Goal: Check status: Check status

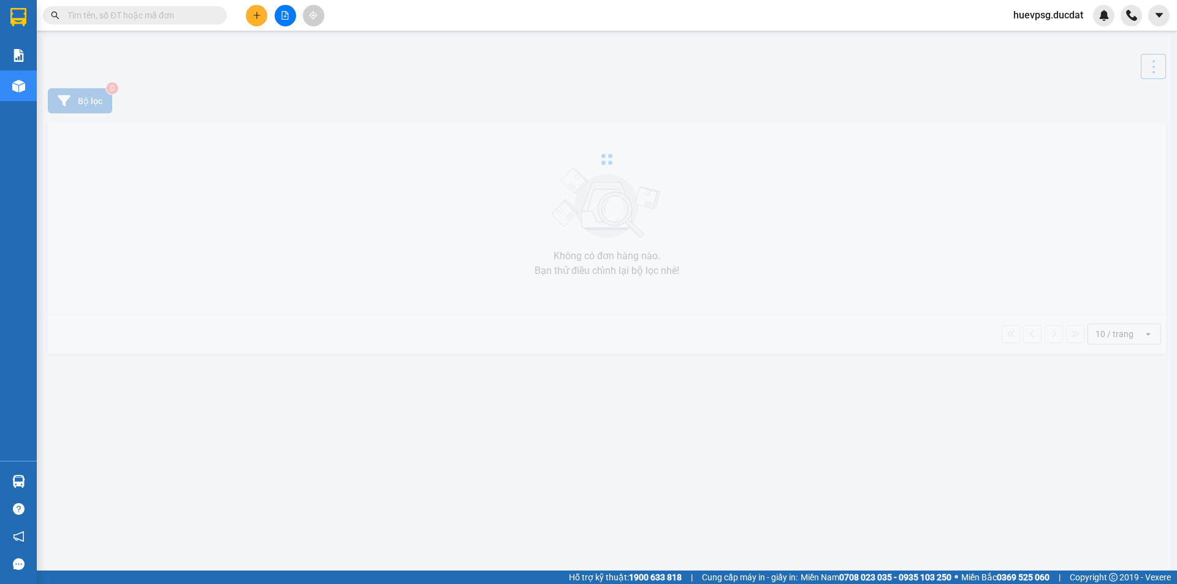
click at [147, 20] on input "text" at bounding box center [139, 15] width 145 height 13
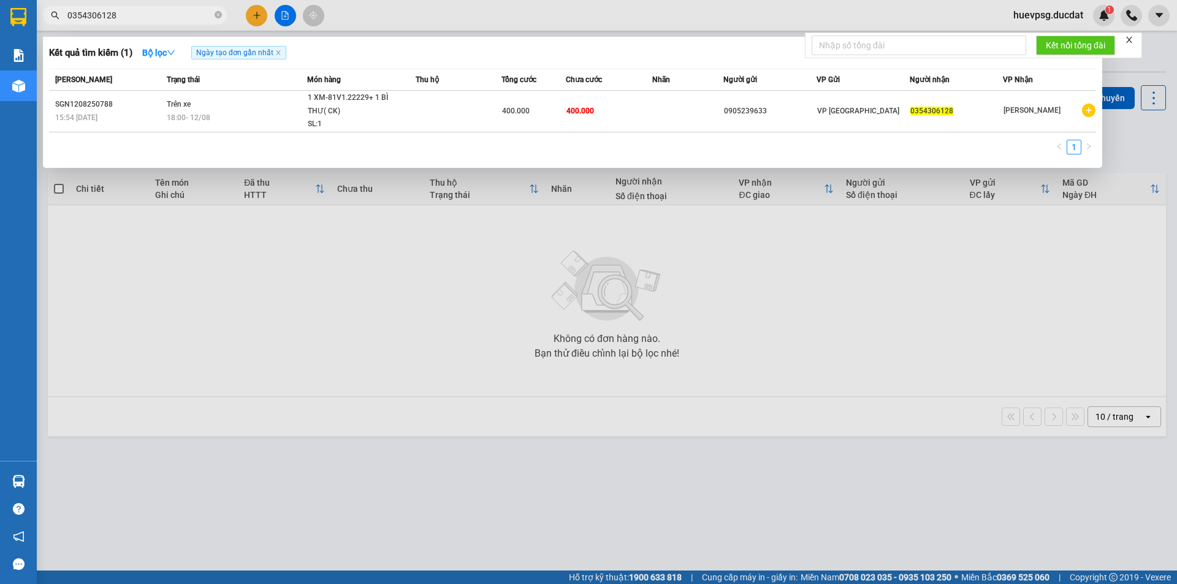
type input "0354306128"
click at [219, 18] on icon "close-circle" at bounding box center [218, 14] width 7 height 7
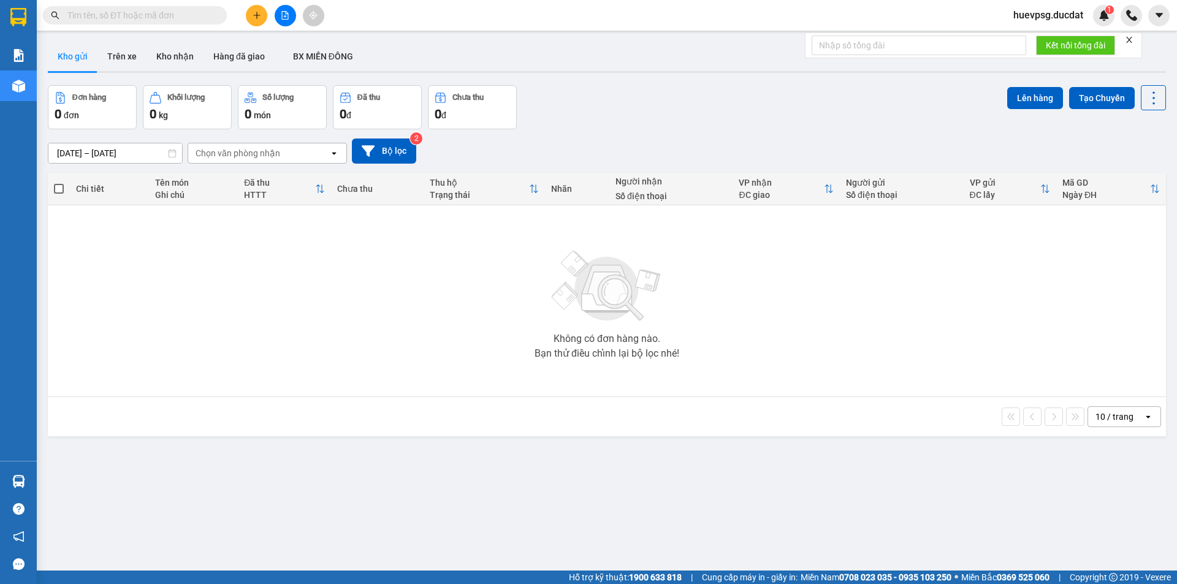
click at [188, 12] on input "text" at bounding box center [139, 15] width 145 height 13
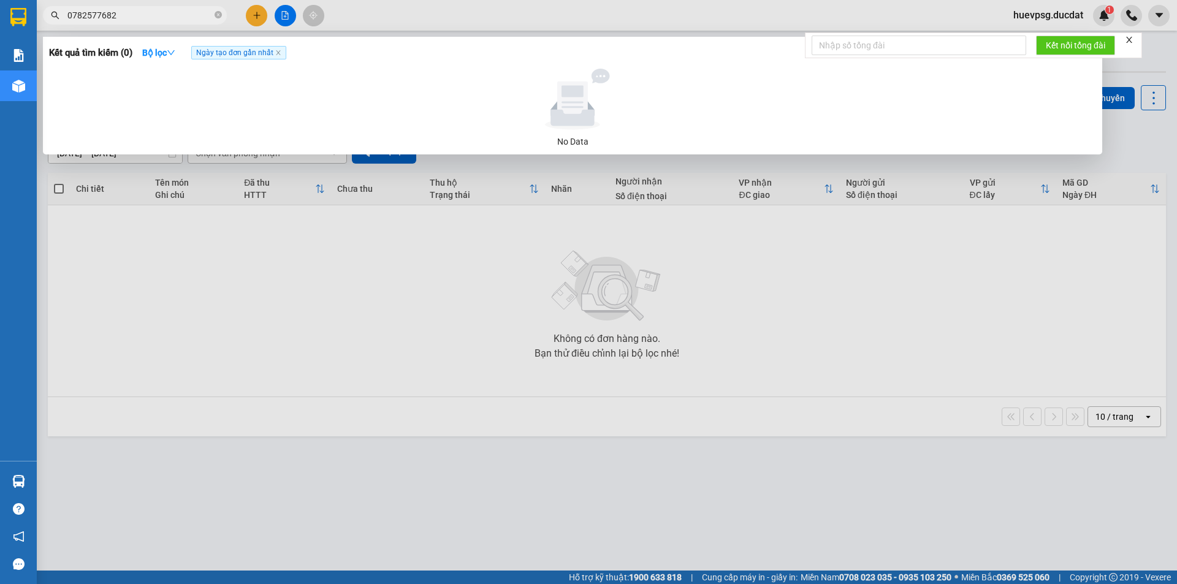
type input "0782577682"
click at [218, 15] on icon "close-circle" at bounding box center [218, 14] width 7 height 7
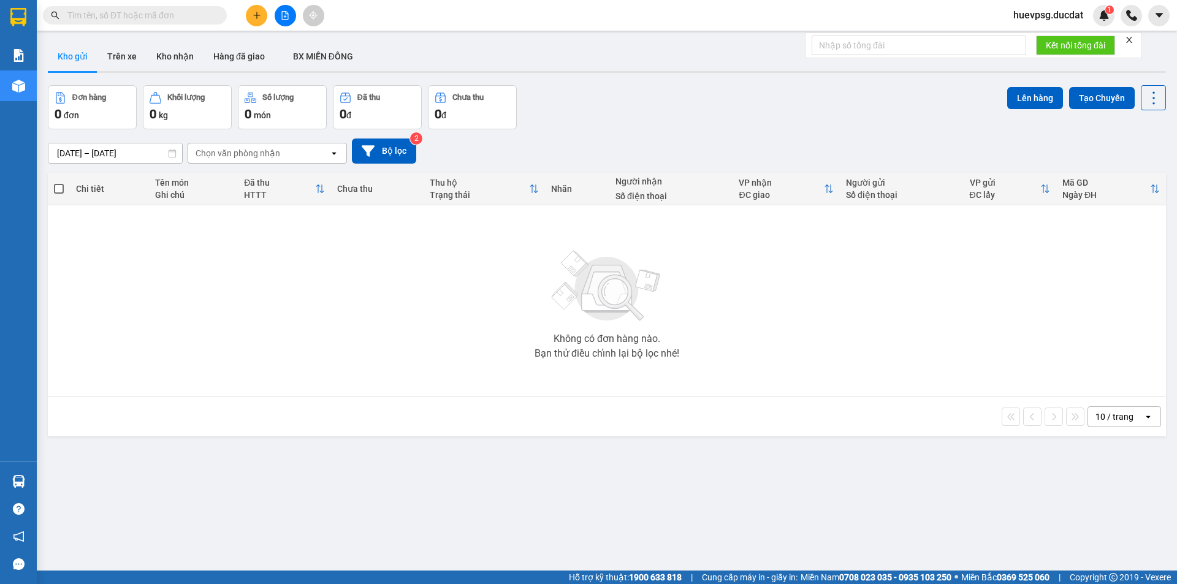
click at [175, 16] on input "text" at bounding box center [139, 15] width 145 height 13
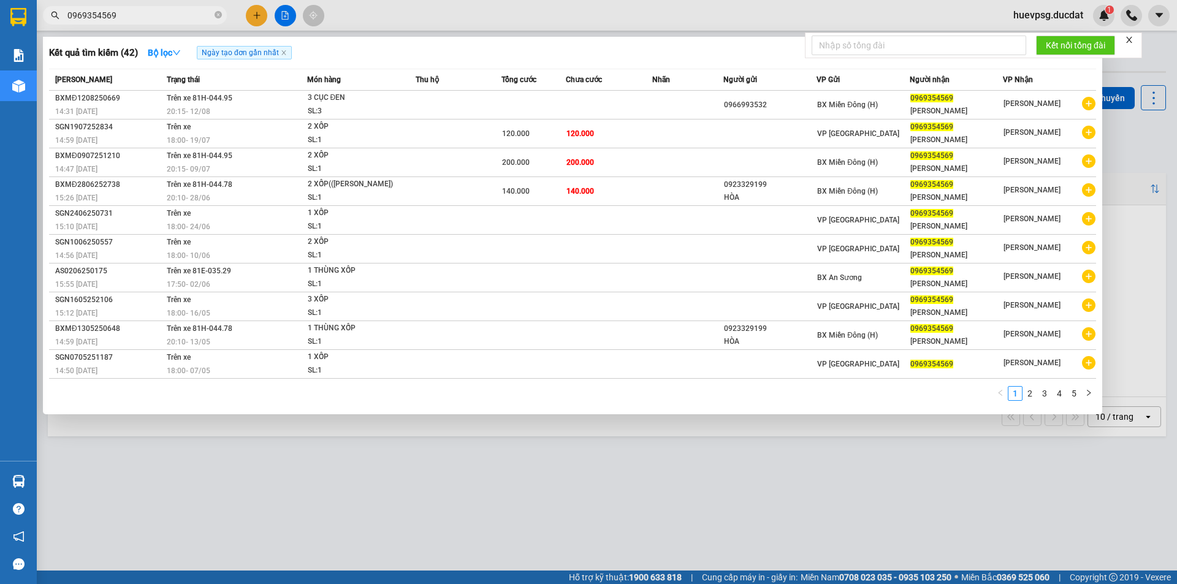
type input "0969354569"
click at [219, 18] on icon "close-circle" at bounding box center [218, 14] width 7 height 7
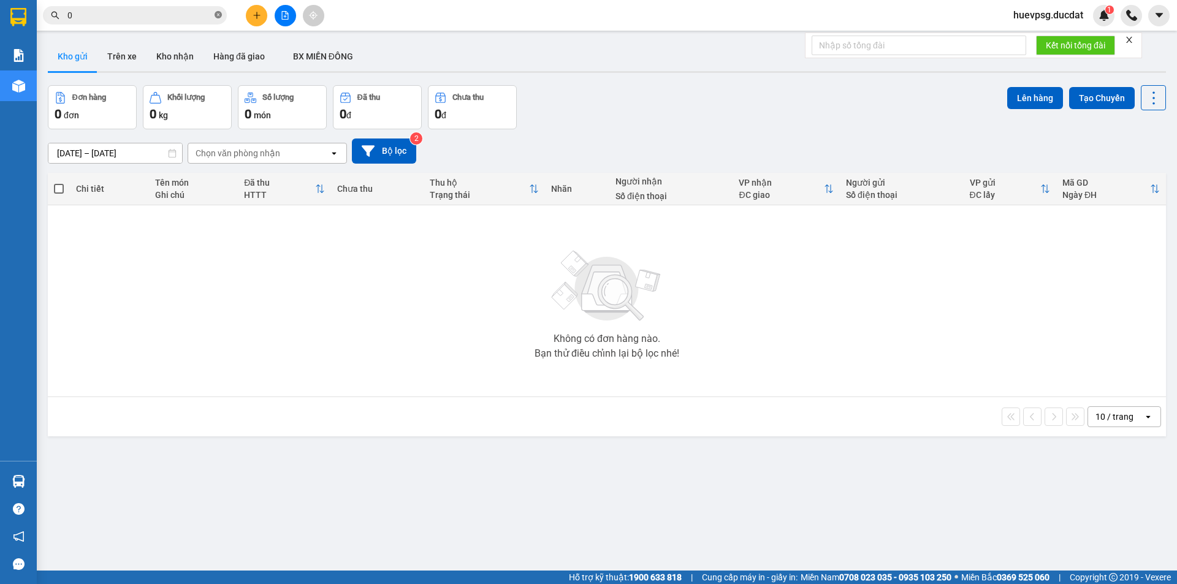
paste input "948101509"
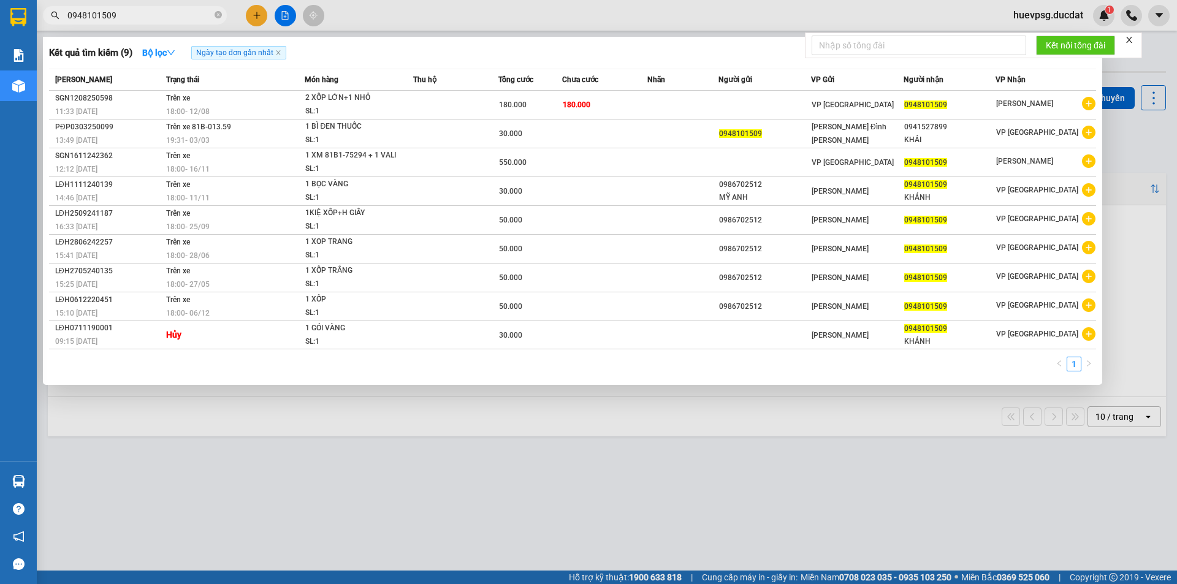
type input "0948101509"
click at [218, 13] on icon "close-circle" at bounding box center [218, 14] width 7 height 7
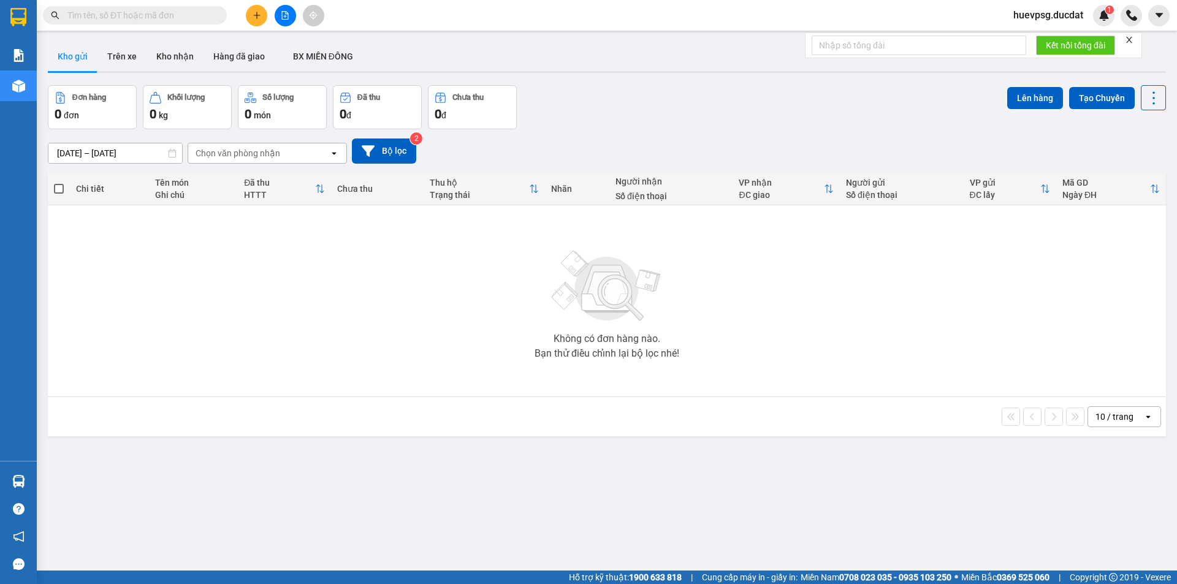
click at [180, 10] on input "text" at bounding box center [139, 15] width 145 height 13
paste input "905111978"
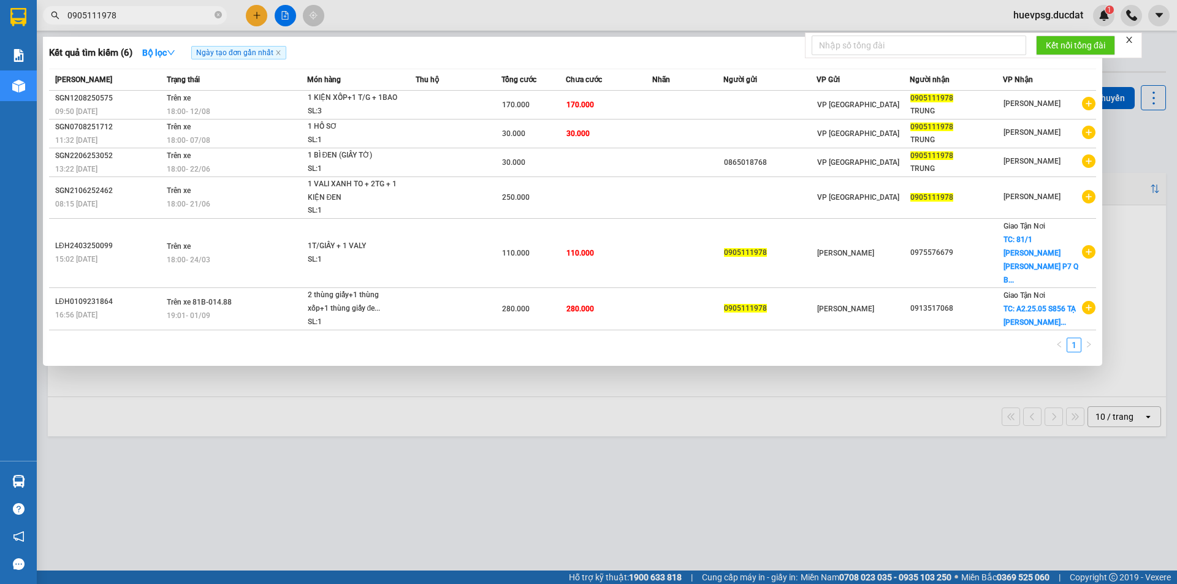
type input "0905111978"
click at [218, 16] on icon "close-circle" at bounding box center [218, 14] width 7 height 7
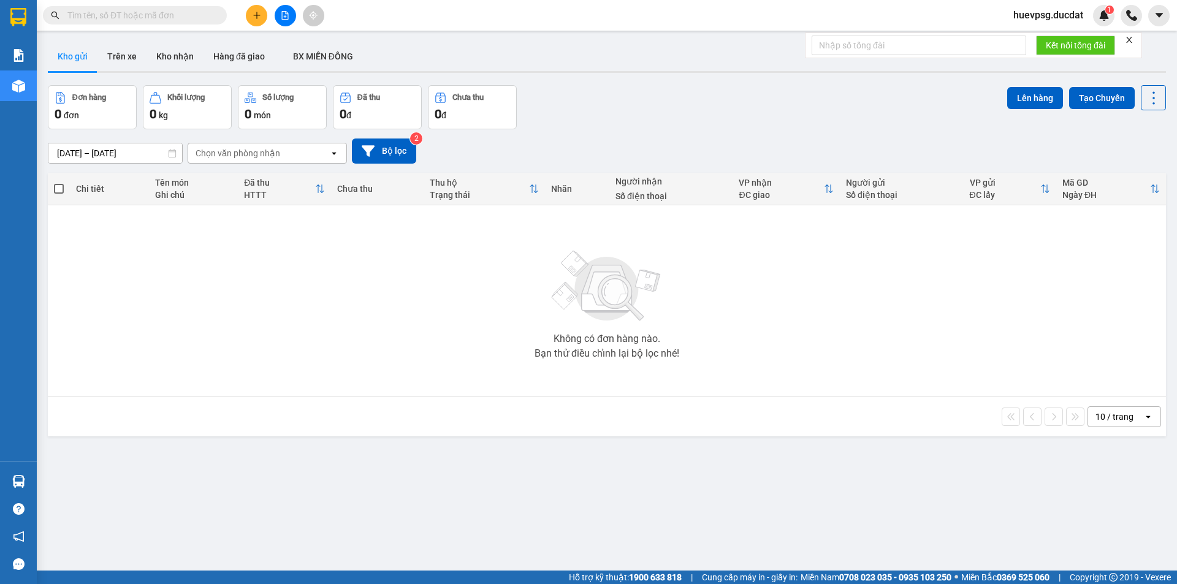
click at [208, 16] on input "text" at bounding box center [139, 15] width 145 height 13
paste input "905224182"
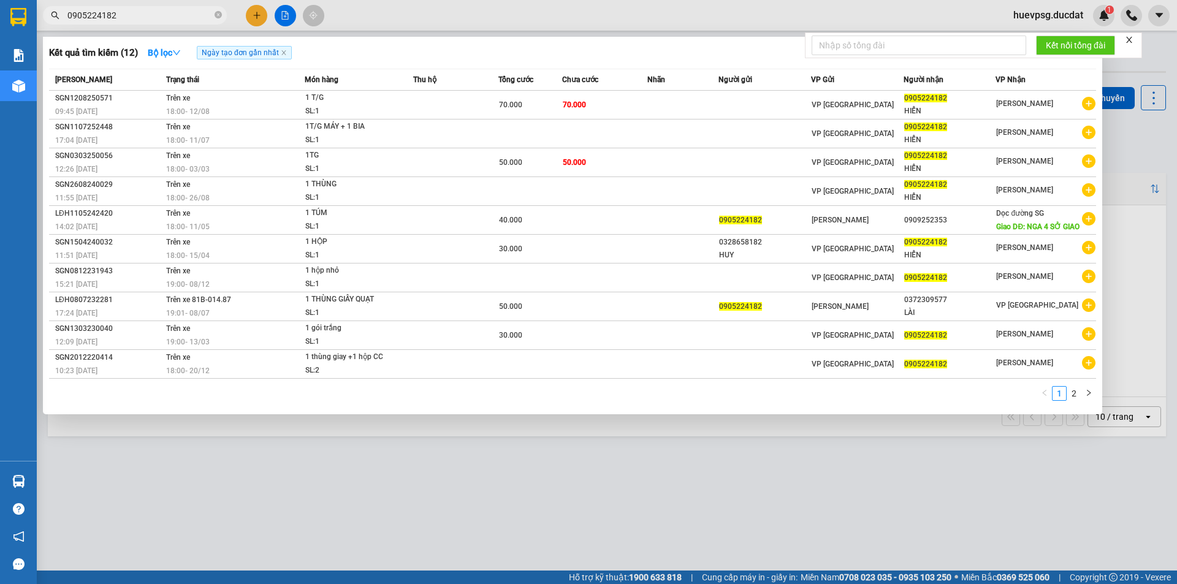
type input "0905224182"
click at [214, 15] on span "0905224182" at bounding box center [135, 15] width 184 height 18
click at [219, 16] on icon "close-circle" at bounding box center [218, 14] width 7 height 7
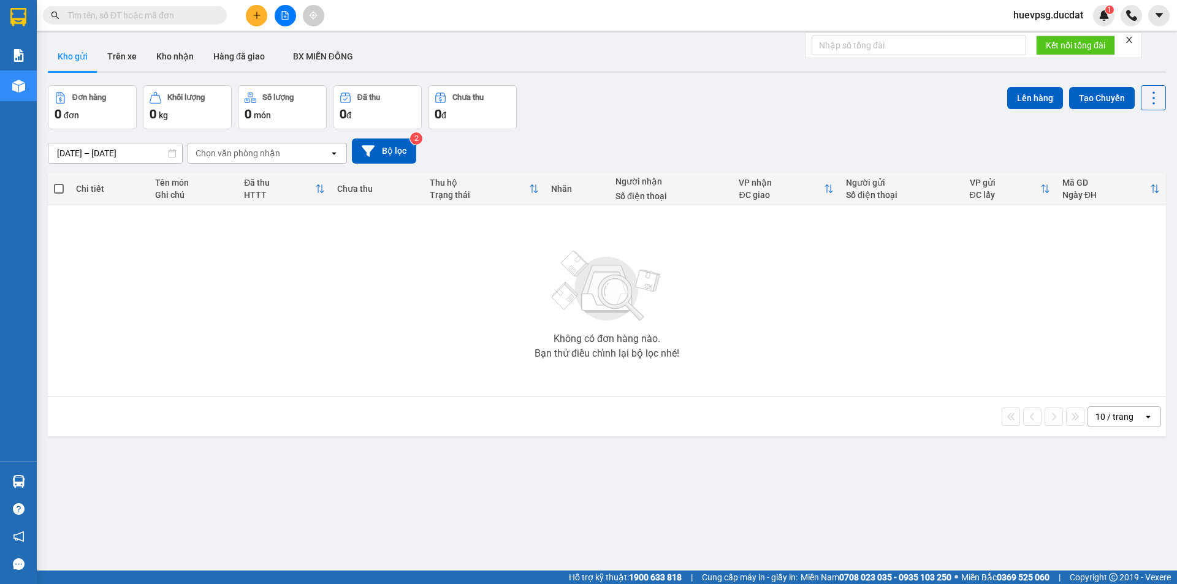
click at [197, 14] on input "text" at bounding box center [139, 15] width 145 height 13
paste input "386860146"
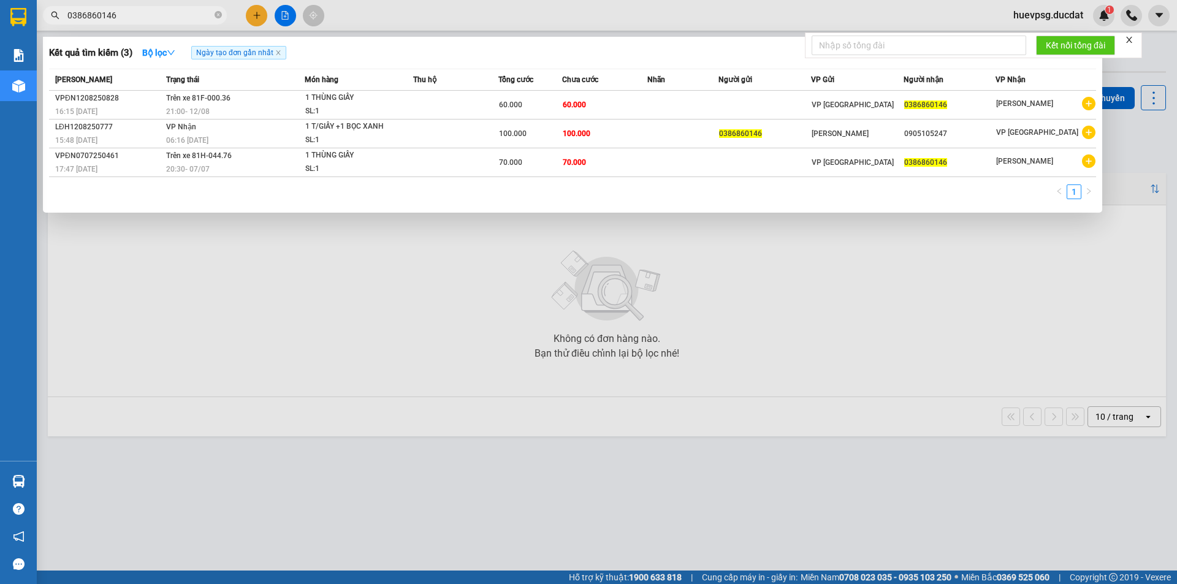
type input "0386860146"
click at [218, 13] on icon "close-circle" at bounding box center [218, 14] width 7 height 7
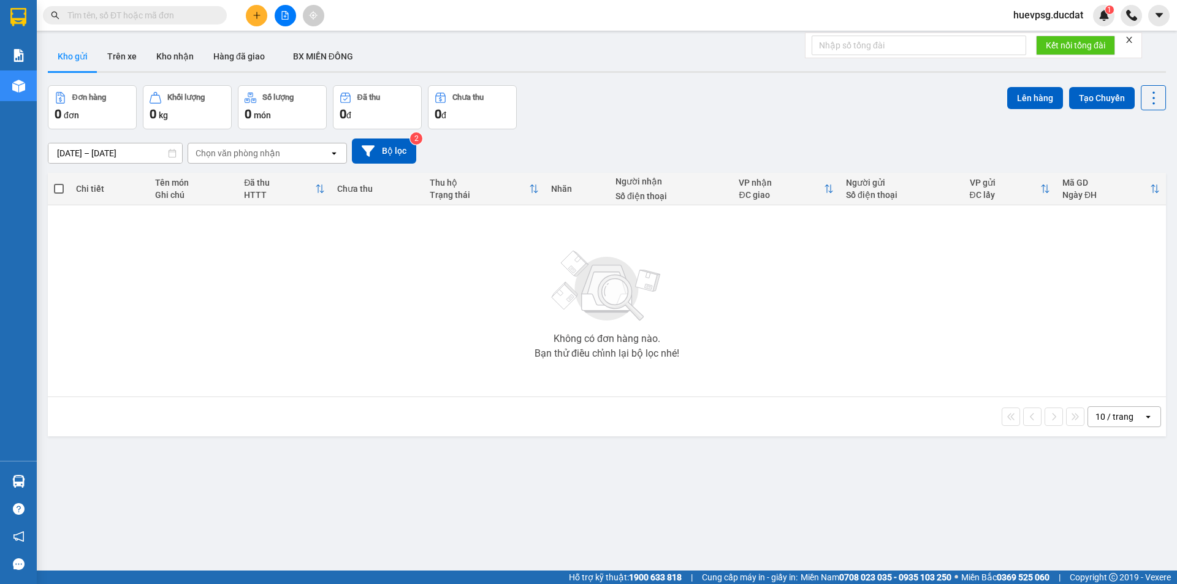
click at [188, 15] on input "text" at bounding box center [139, 15] width 145 height 13
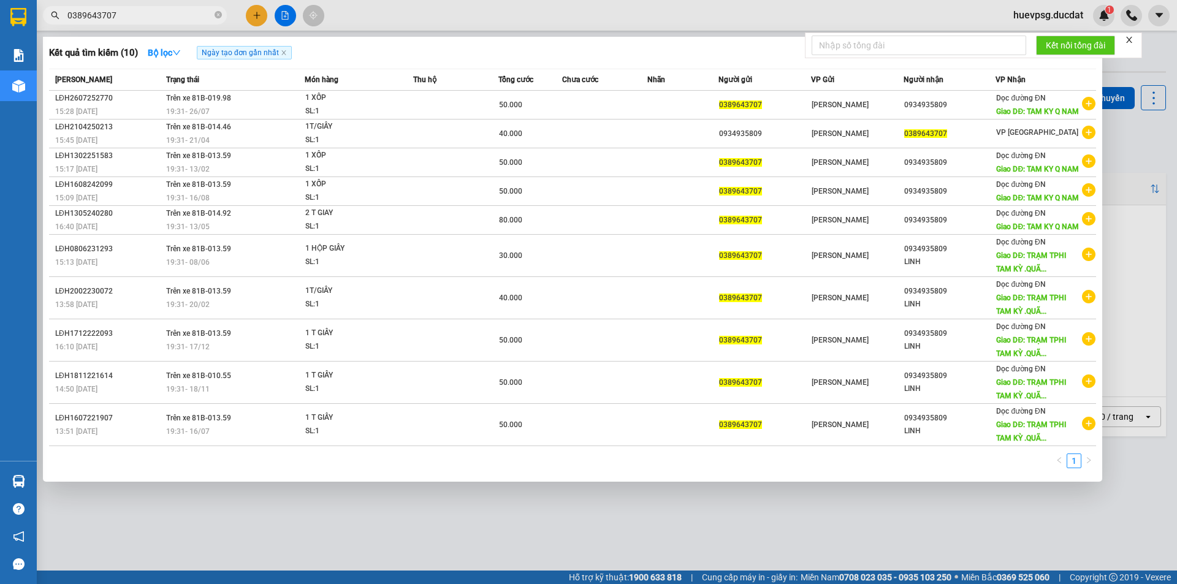
type input "0389643707"
click at [216, 17] on icon "close-circle" at bounding box center [218, 14] width 7 height 7
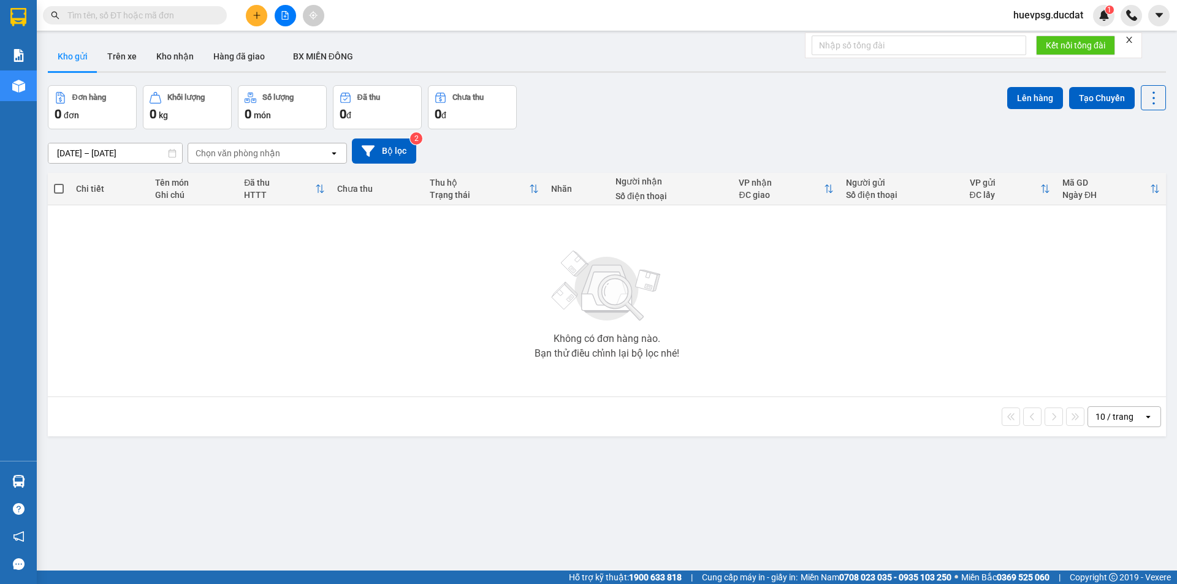
click at [196, 16] on input "text" at bounding box center [139, 15] width 145 height 13
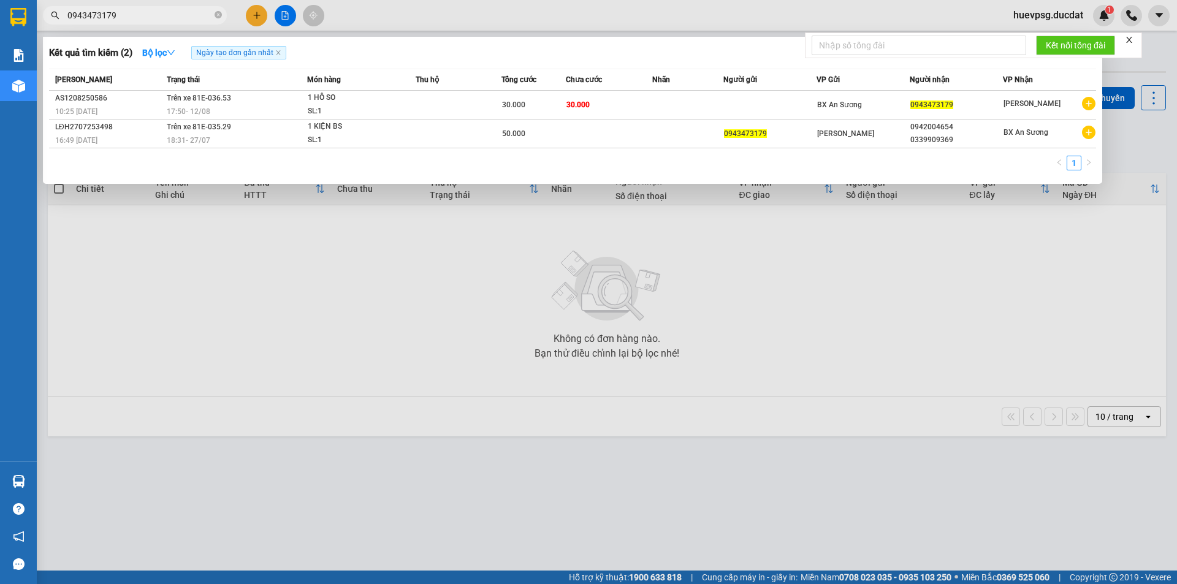
type input "0943473179"
click at [221, 15] on icon "close-circle" at bounding box center [218, 14] width 7 height 7
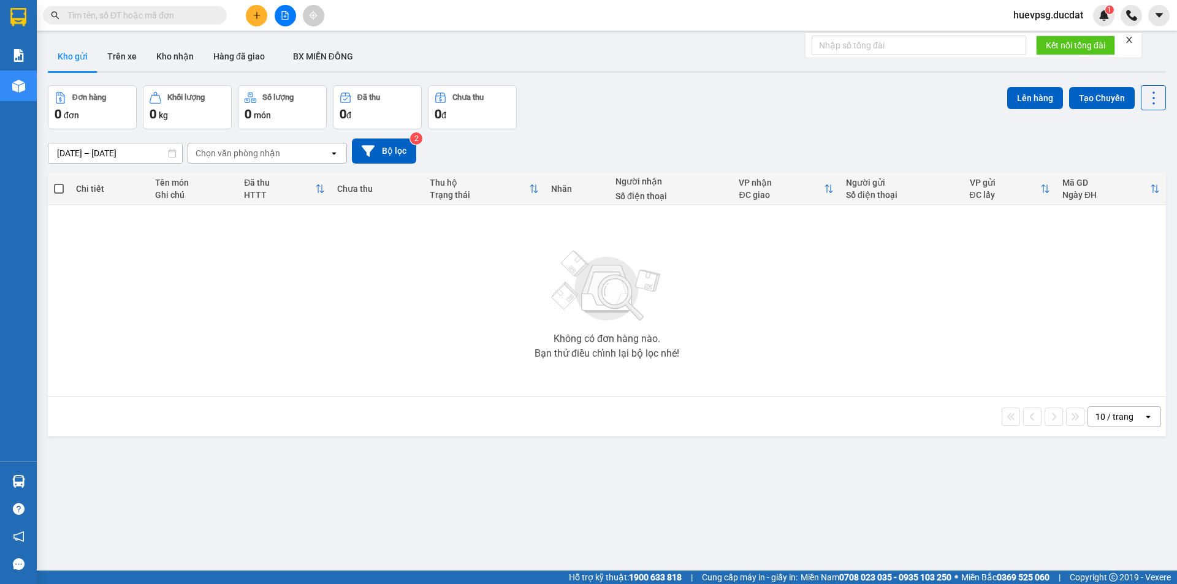
click at [179, 12] on input "text" at bounding box center [139, 15] width 145 height 13
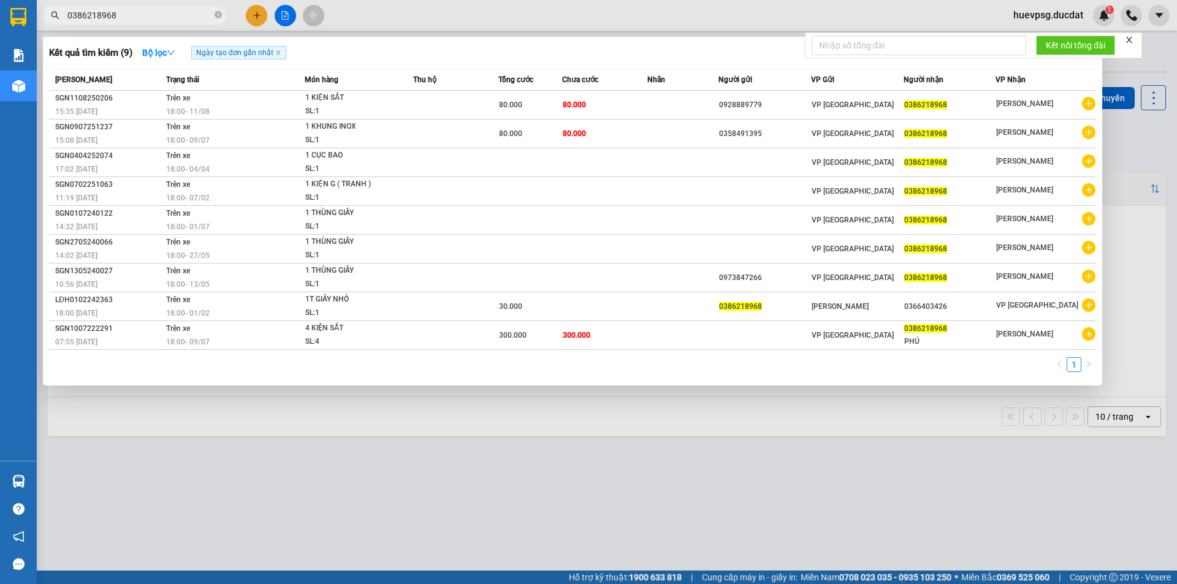
type input "0386218968"
click at [218, 15] on icon "close-circle" at bounding box center [218, 14] width 7 height 7
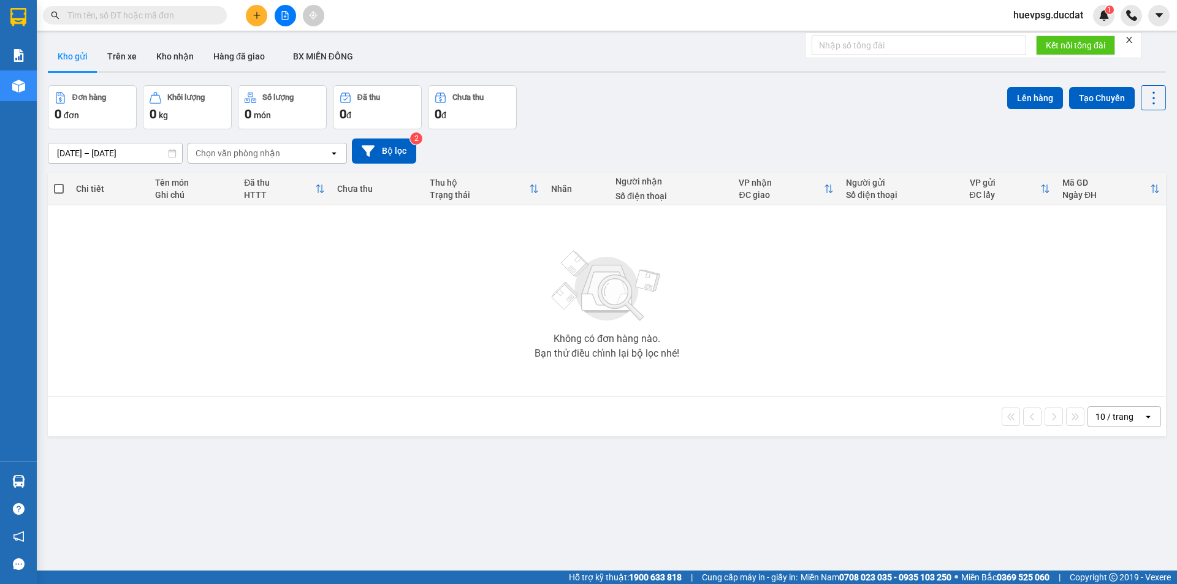
click at [186, 18] on input "text" at bounding box center [139, 15] width 145 height 13
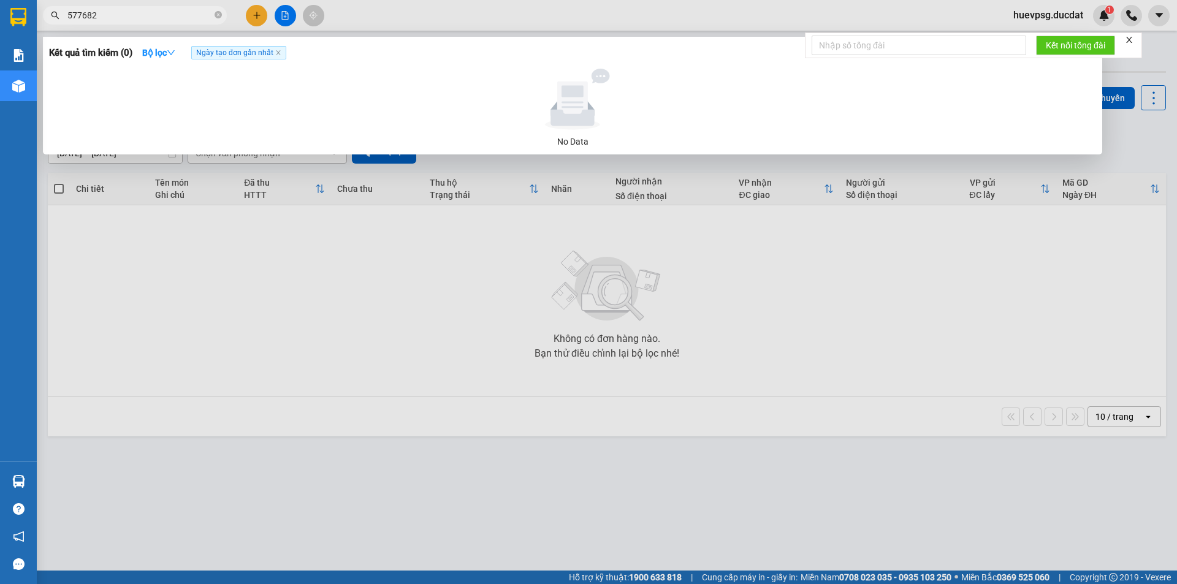
type input "577682"
click at [215, 17] on span "577682" at bounding box center [135, 15] width 184 height 18
drag, startPoint x: 215, startPoint y: 15, endPoint x: 200, endPoint y: 15, distance: 15.3
click at [215, 15] on icon "close-circle" at bounding box center [218, 14] width 7 height 7
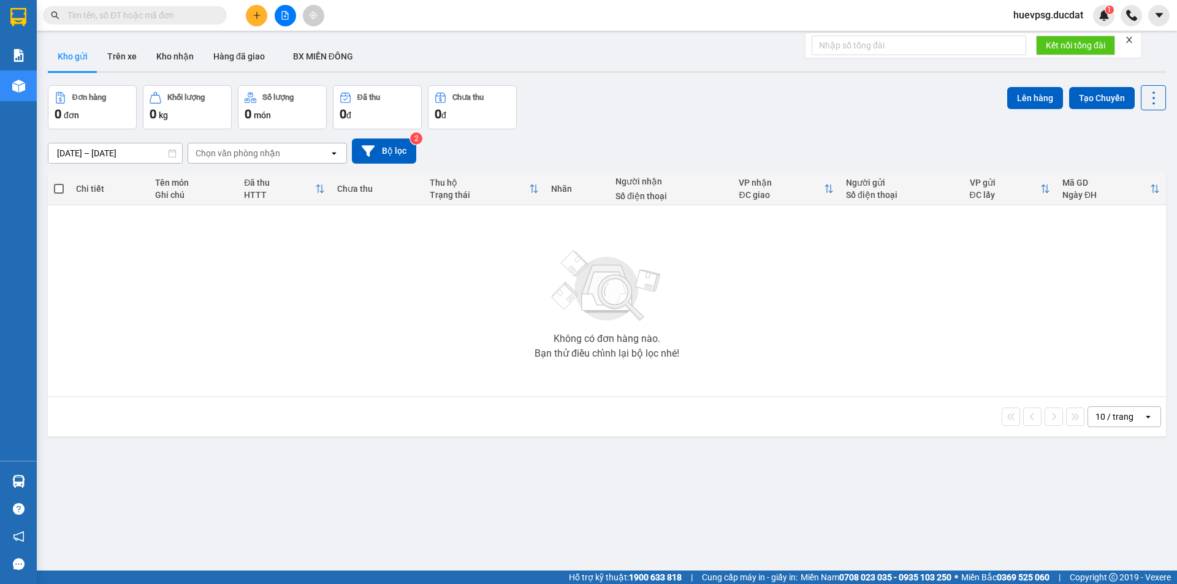
click at [194, 16] on input "text" at bounding box center [139, 15] width 145 height 13
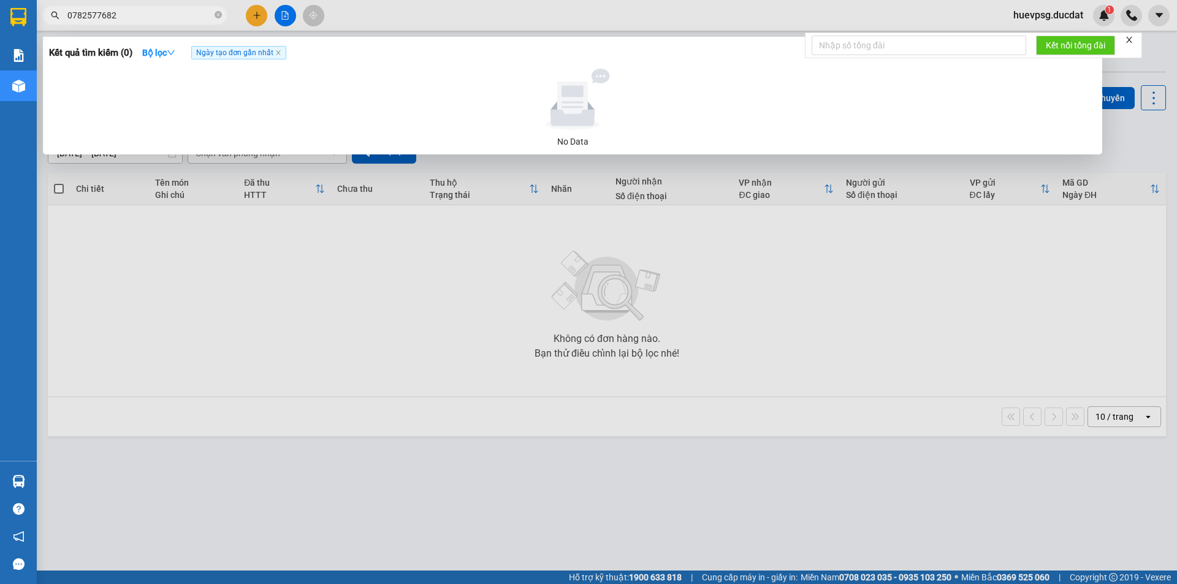
type input "0782577682"
click at [218, 13] on icon "close-circle" at bounding box center [218, 14] width 7 height 7
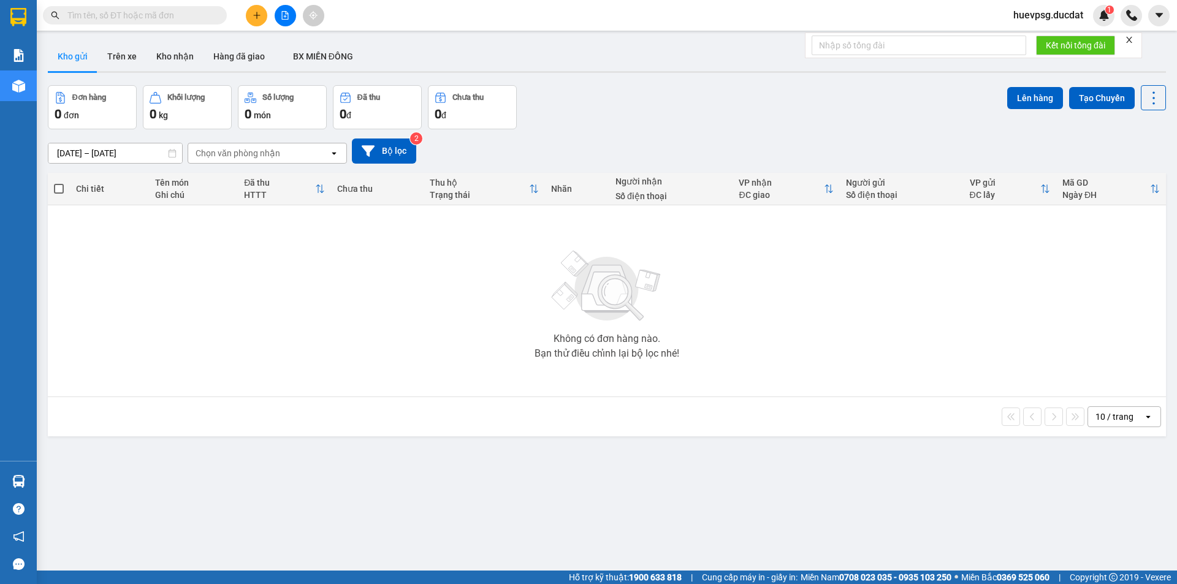
click at [175, 14] on input "text" at bounding box center [139, 15] width 145 height 13
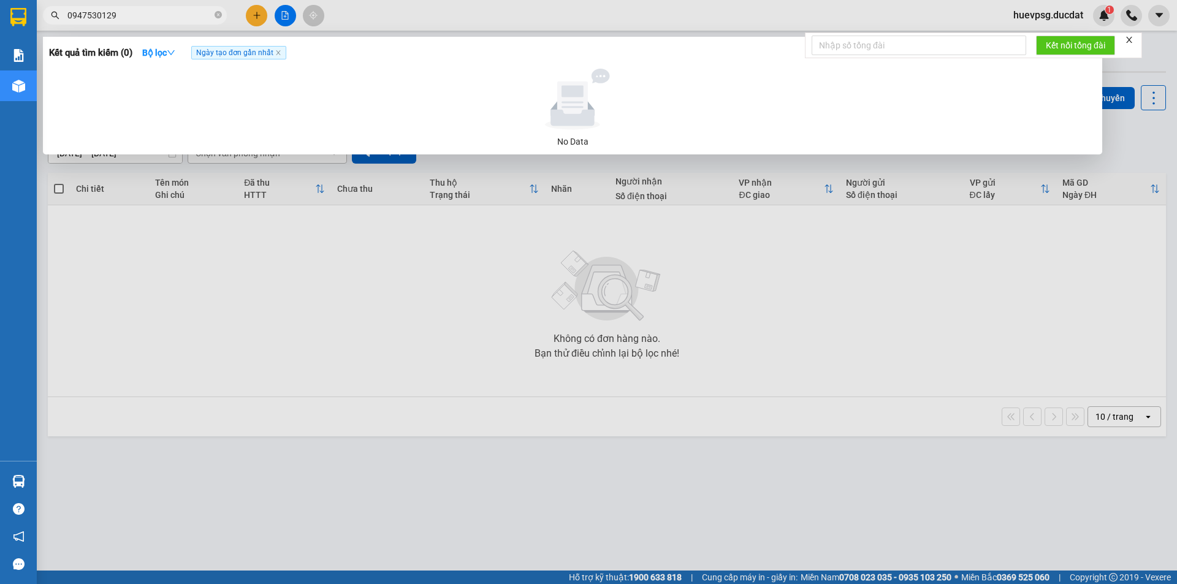
type input "0947530129"
click at [220, 16] on span "0947530129" at bounding box center [135, 15] width 184 height 18
drag, startPoint x: 218, startPoint y: 16, endPoint x: 156, endPoint y: 20, distance: 61.4
click at [216, 16] on icon "close-circle" at bounding box center [218, 14] width 7 height 7
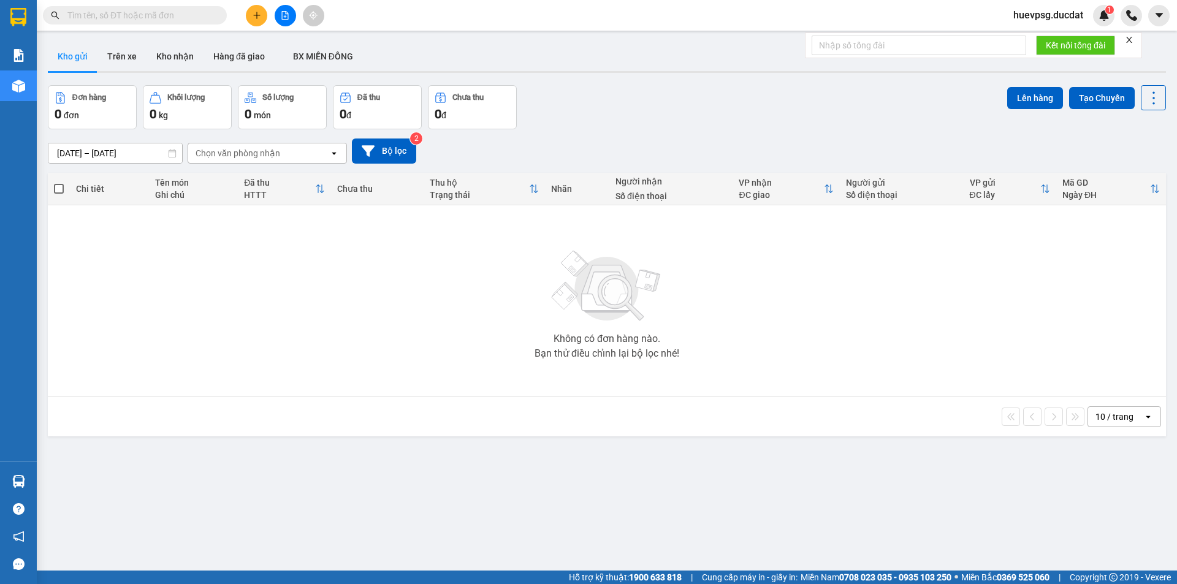
click at [156, 20] on input "text" at bounding box center [139, 15] width 145 height 13
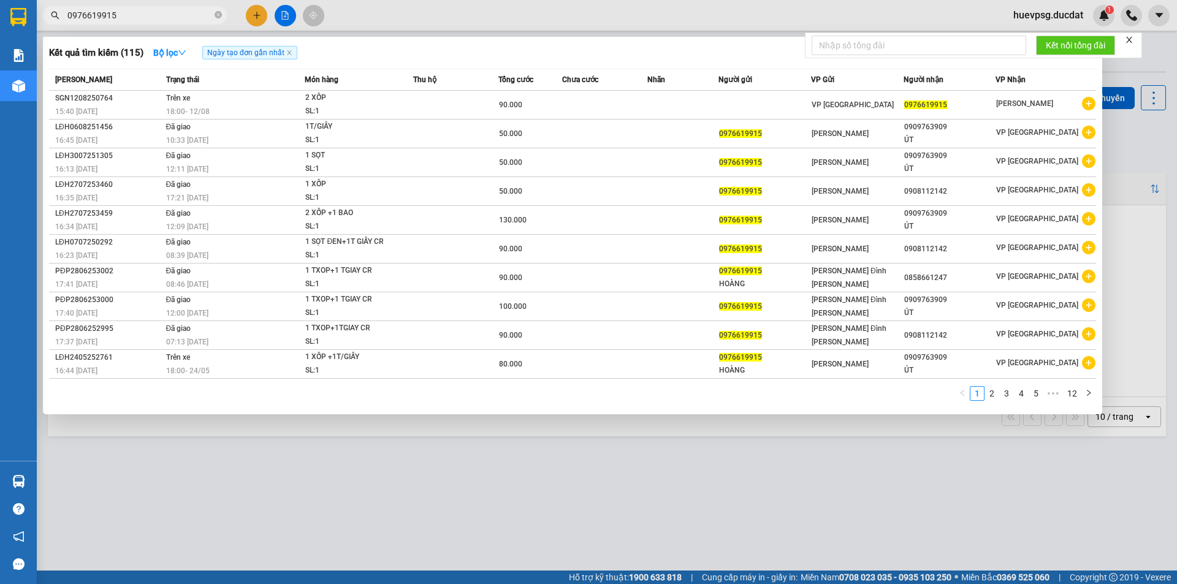
type input "0976619915"
click at [216, 11] on span at bounding box center [218, 16] width 7 height 12
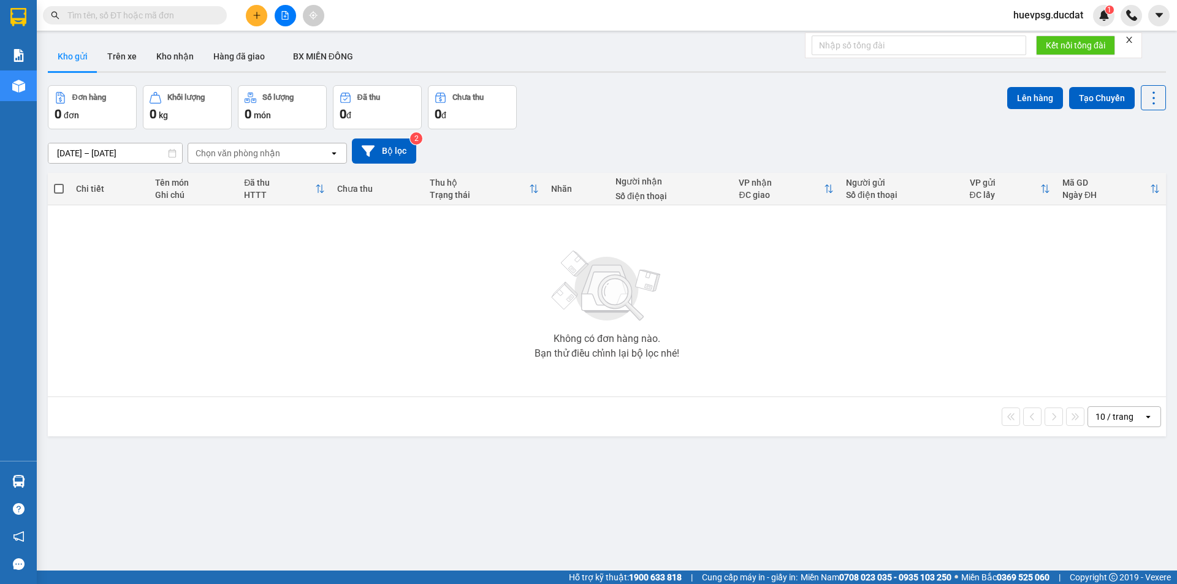
click at [186, 18] on input "text" at bounding box center [139, 15] width 145 height 13
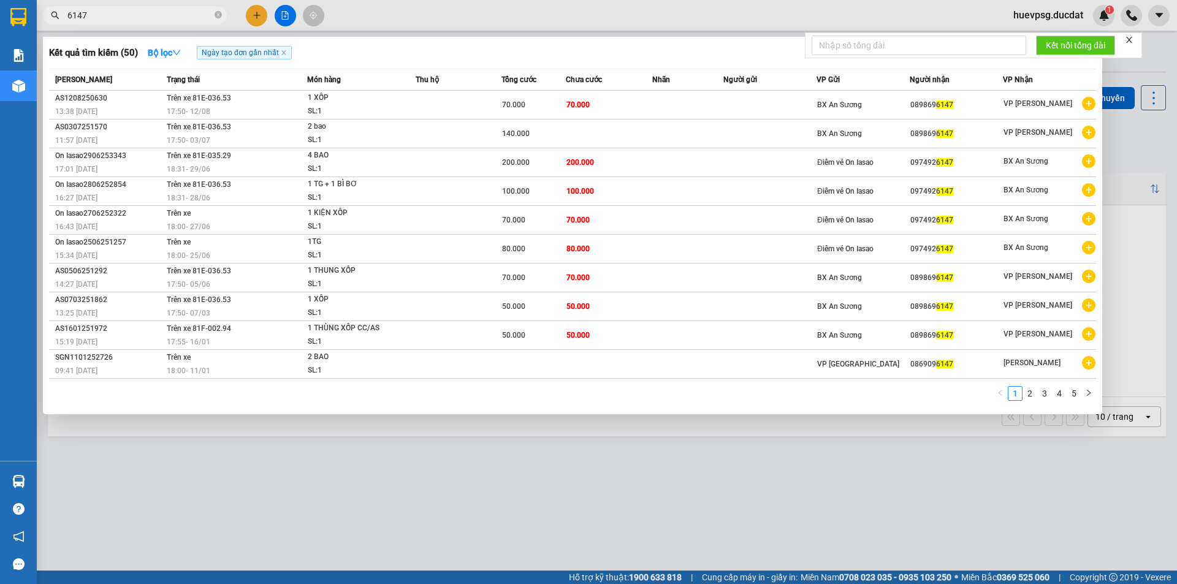
type input "6147"
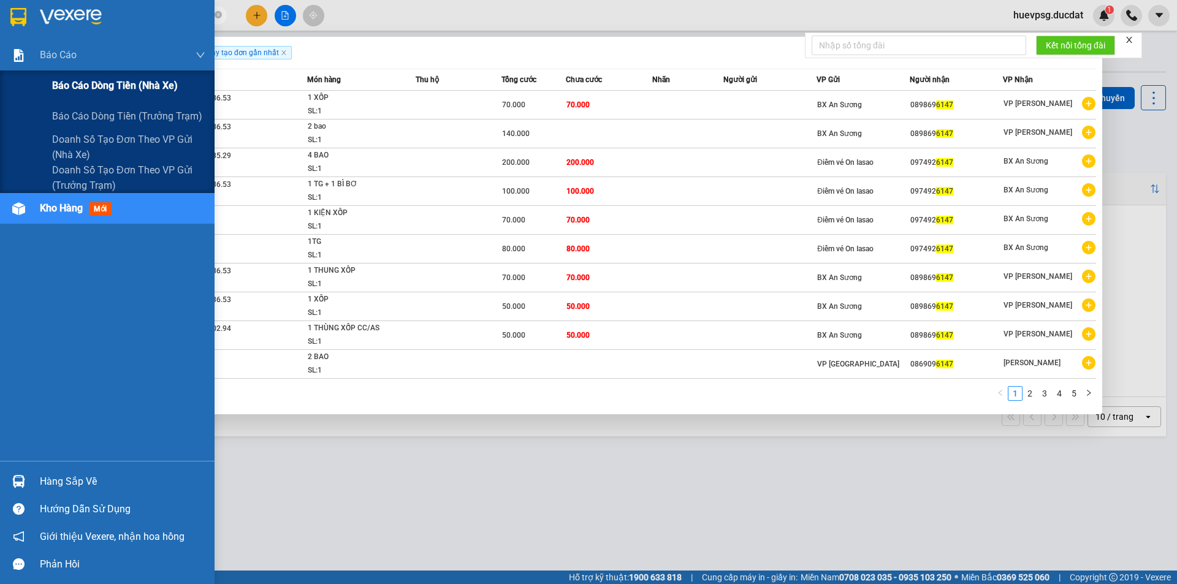
drag, startPoint x: 68, startPoint y: 91, endPoint x: 134, endPoint y: 84, distance: 66.6
click at [69, 91] on span "Báo cáo dòng tiền (nhà xe)" at bounding box center [115, 85] width 126 height 15
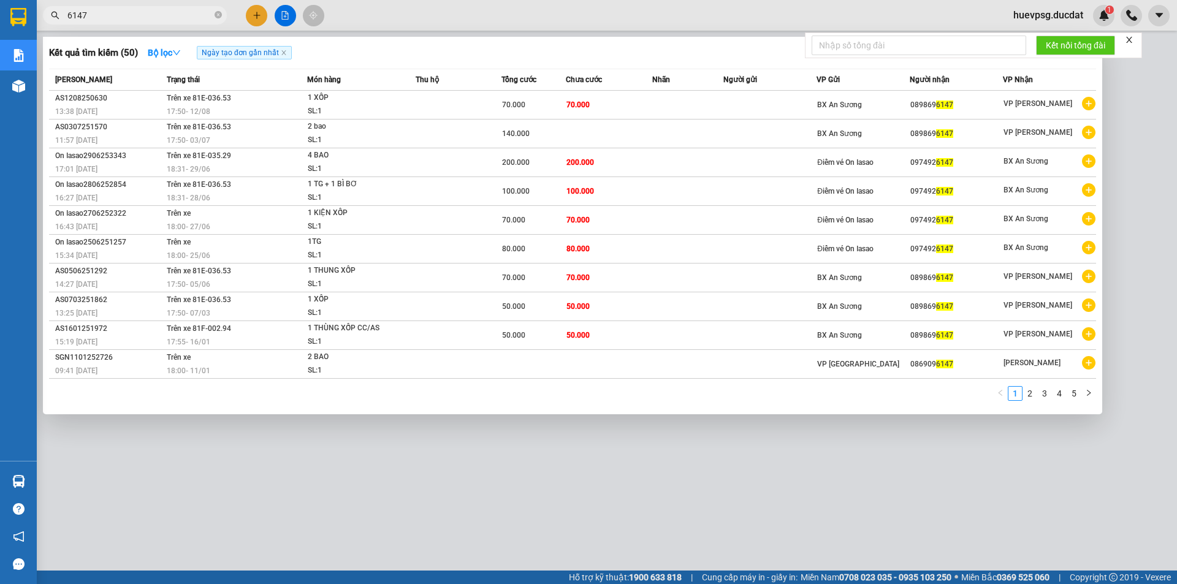
click at [408, 38] on div "Kết quả tìm kiếm ( 50 ) Bộ lọc Ngày tạo đơn gần nhất Mã ĐH Trạng thái Món hàng …" at bounding box center [573, 226] width 1060 height 378
drag, startPoint x: 327, startPoint y: 522, endPoint x: 325, endPoint y: 507, distance: 15.5
click at [325, 507] on div at bounding box center [588, 292] width 1177 height 584
click at [213, 17] on span "6147" at bounding box center [135, 15] width 184 height 18
click at [217, 18] on icon "close-circle" at bounding box center [218, 14] width 7 height 7
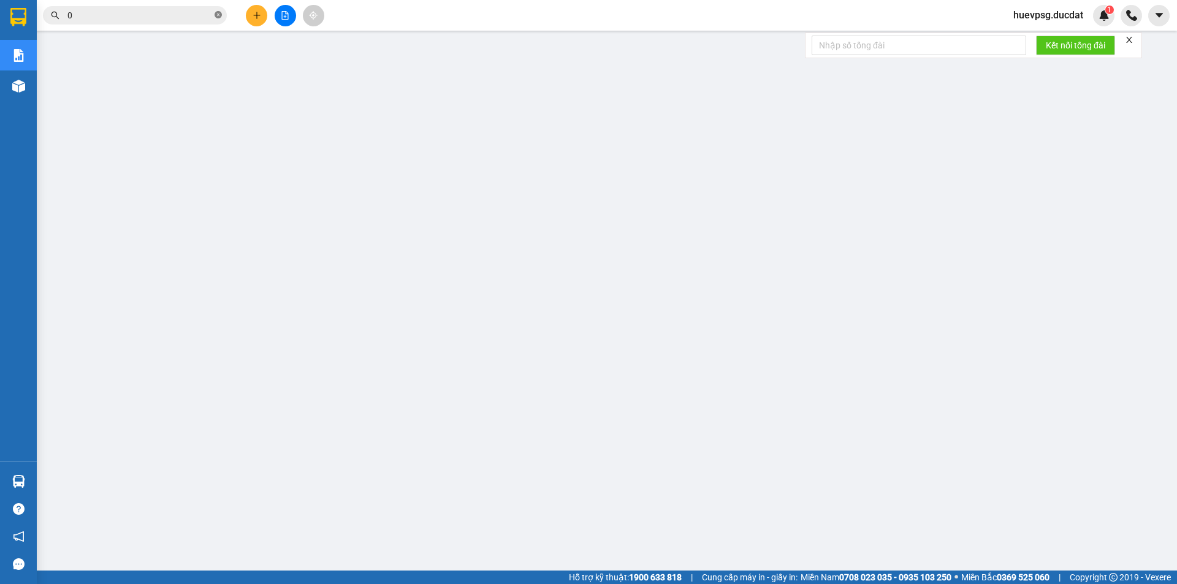
paste input "326554595"
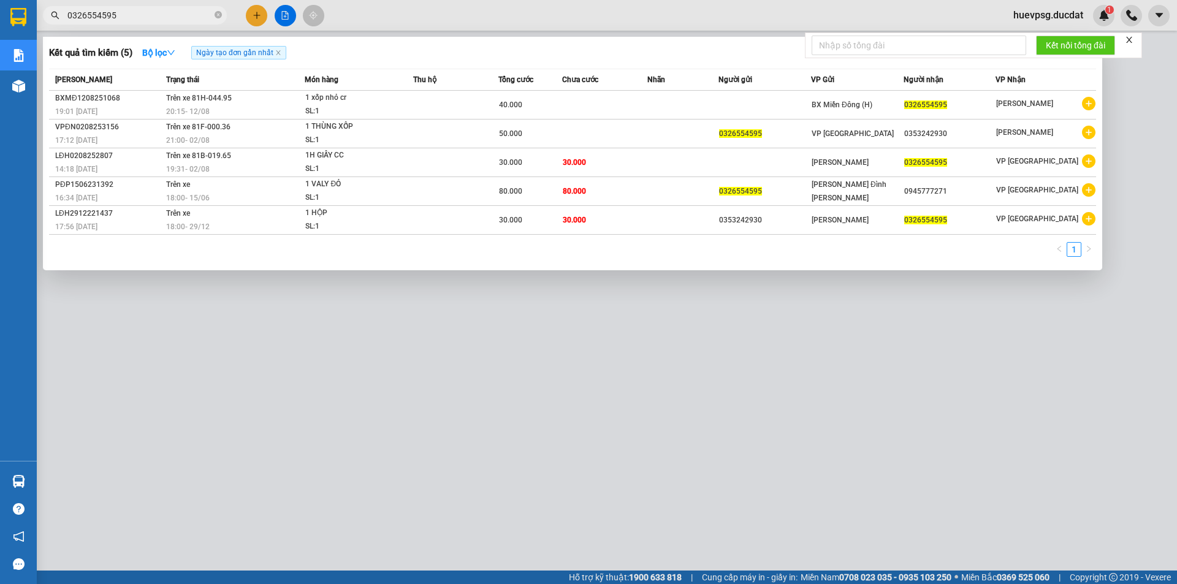
type input "0326554595"
click at [361, 417] on div at bounding box center [588, 292] width 1177 height 584
drag, startPoint x: 218, startPoint y: 18, endPoint x: 202, endPoint y: 17, distance: 16.0
click at [217, 18] on icon "close-circle" at bounding box center [218, 14] width 7 height 7
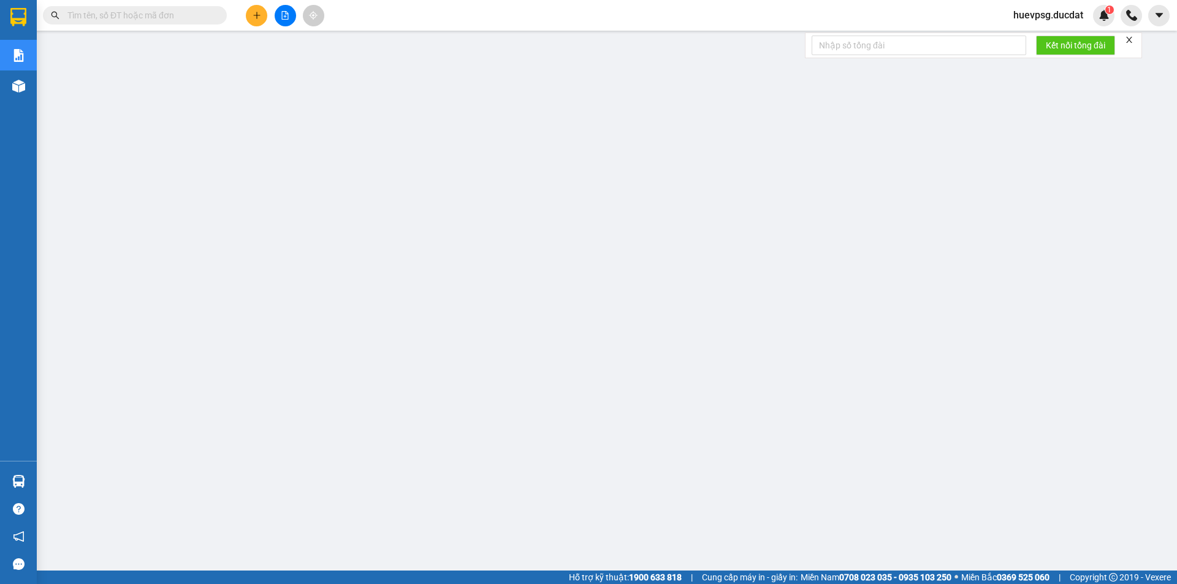
click at [182, 20] on input "text" at bounding box center [139, 15] width 145 height 13
click at [214, 15] on span at bounding box center [135, 15] width 184 height 18
click at [201, 17] on input "text" at bounding box center [139, 15] width 145 height 13
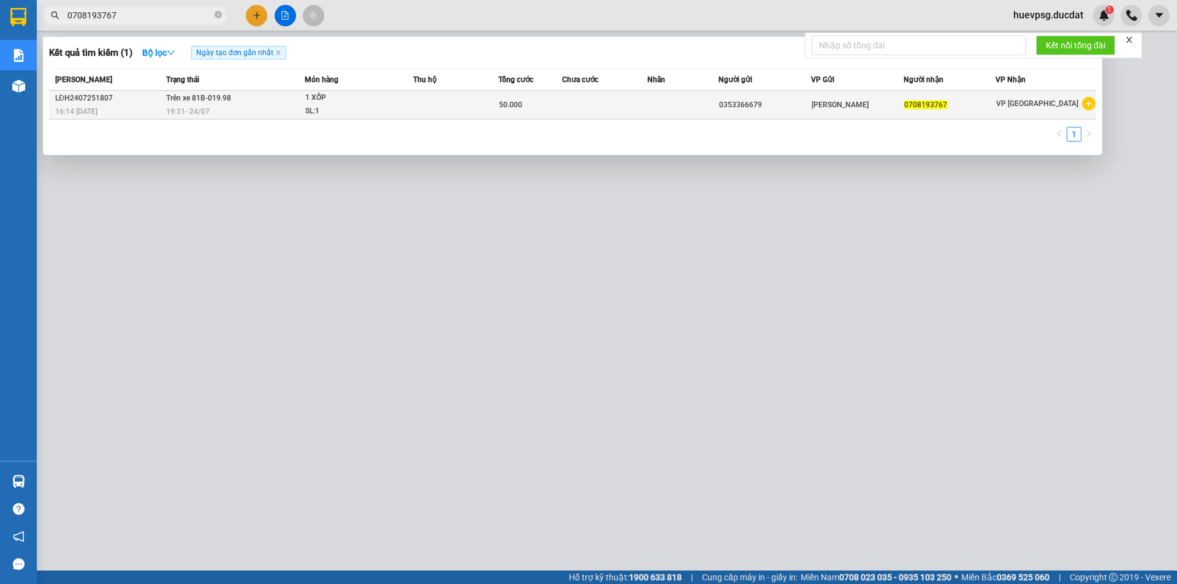
type input "0708193767"
click at [488, 102] on td at bounding box center [455, 105] width 85 height 29
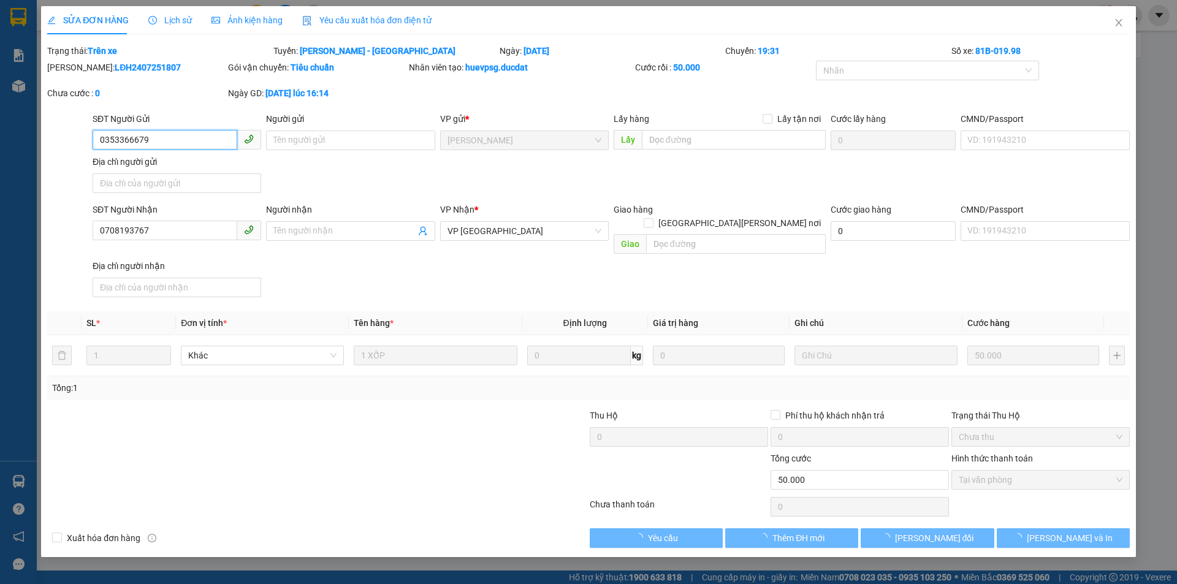
type input "0353366679"
type input "0708193767"
type input "50.000"
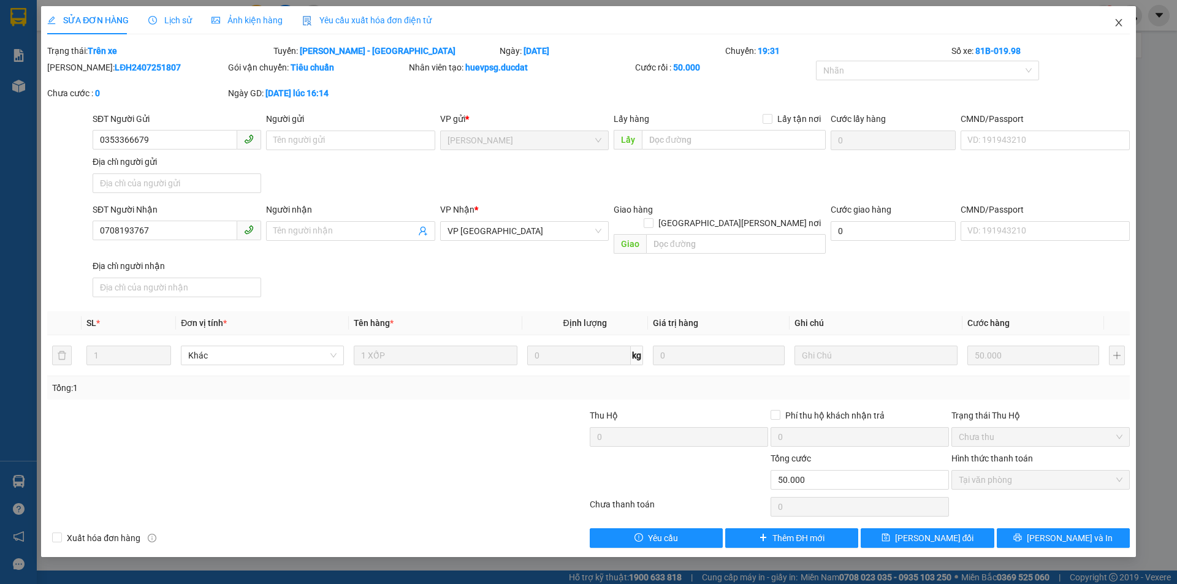
drag, startPoint x: 1114, startPoint y: 24, endPoint x: 1097, endPoint y: 24, distance: 16.6
click at [1114, 23] on icon "close" at bounding box center [1119, 23] width 10 height 10
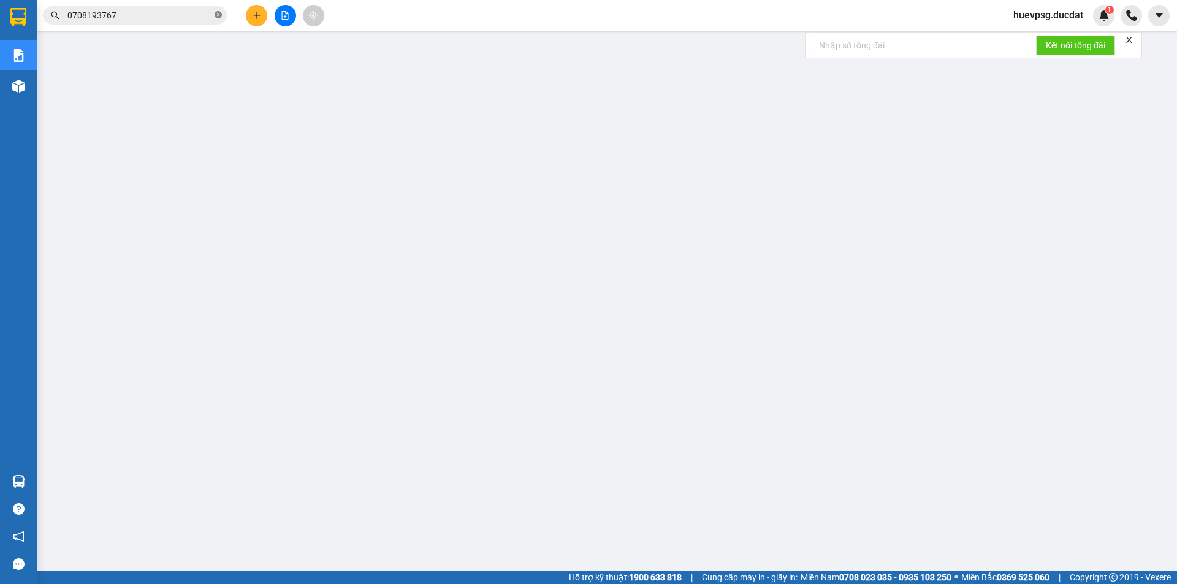
click at [215, 17] on icon "close-circle" at bounding box center [218, 14] width 7 height 7
click at [175, 18] on input "text" at bounding box center [139, 15] width 145 height 13
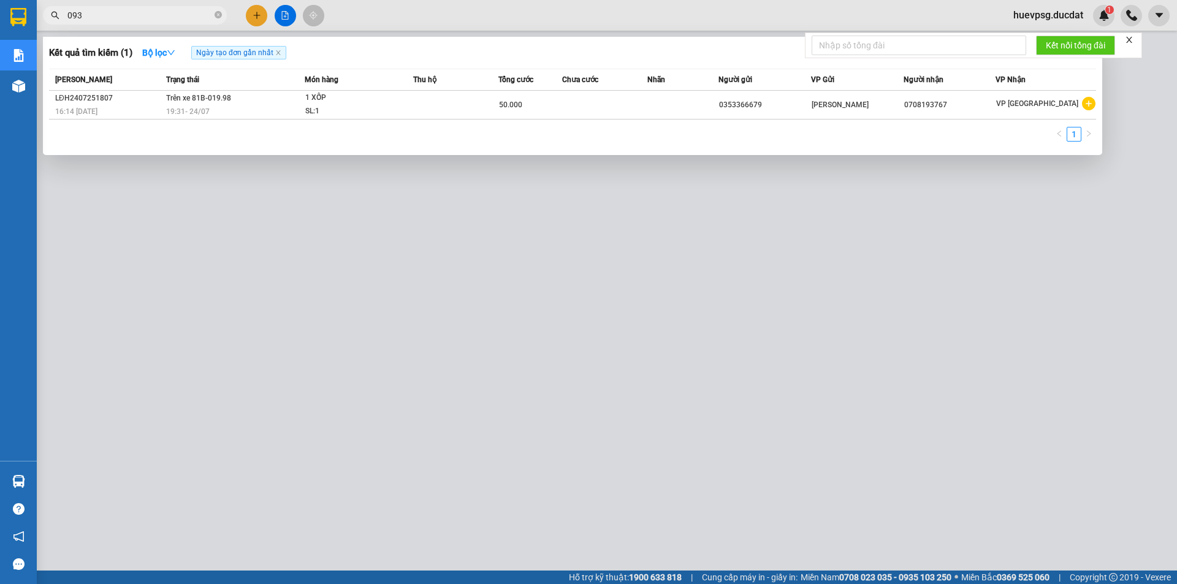
type input "0938"
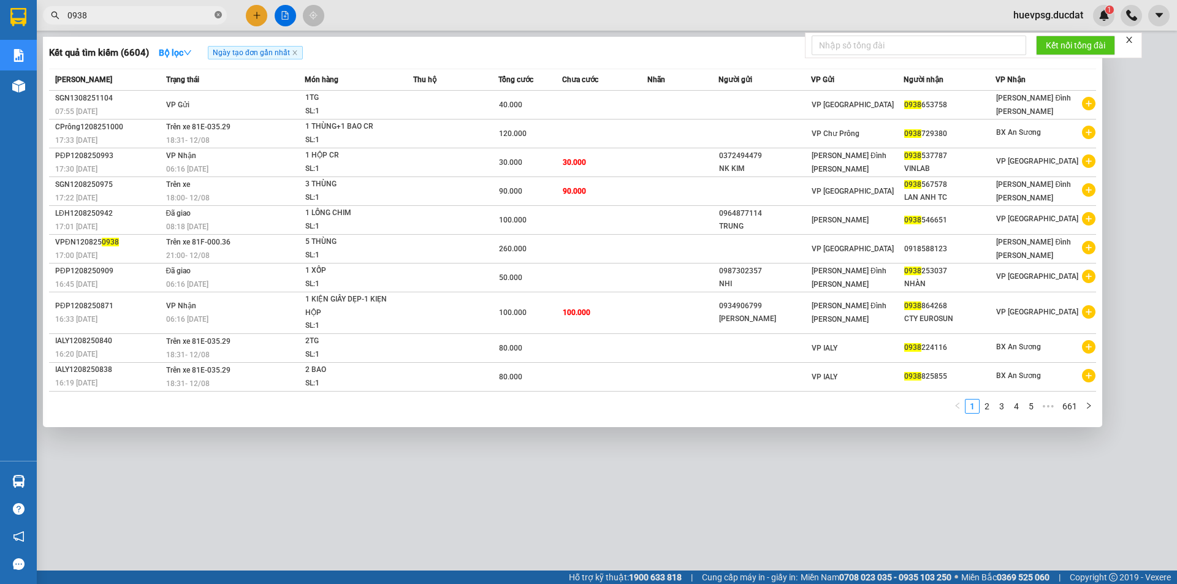
click at [217, 15] on icon "close-circle" at bounding box center [218, 14] width 7 height 7
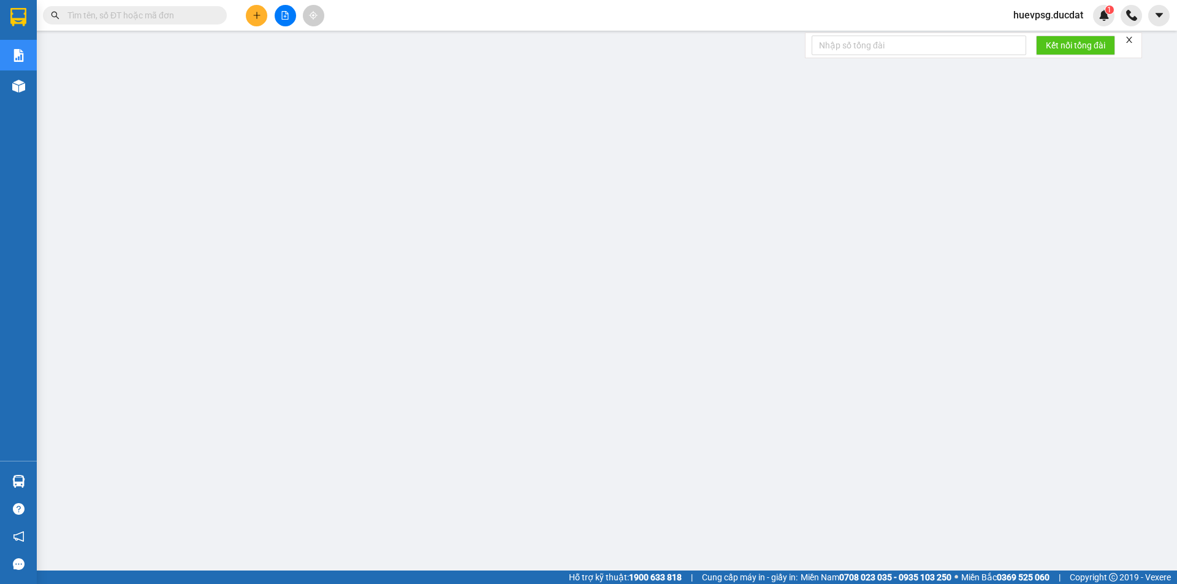
click at [183, 16] on input "text" at bounding box center [139, 15] width 145 height 13
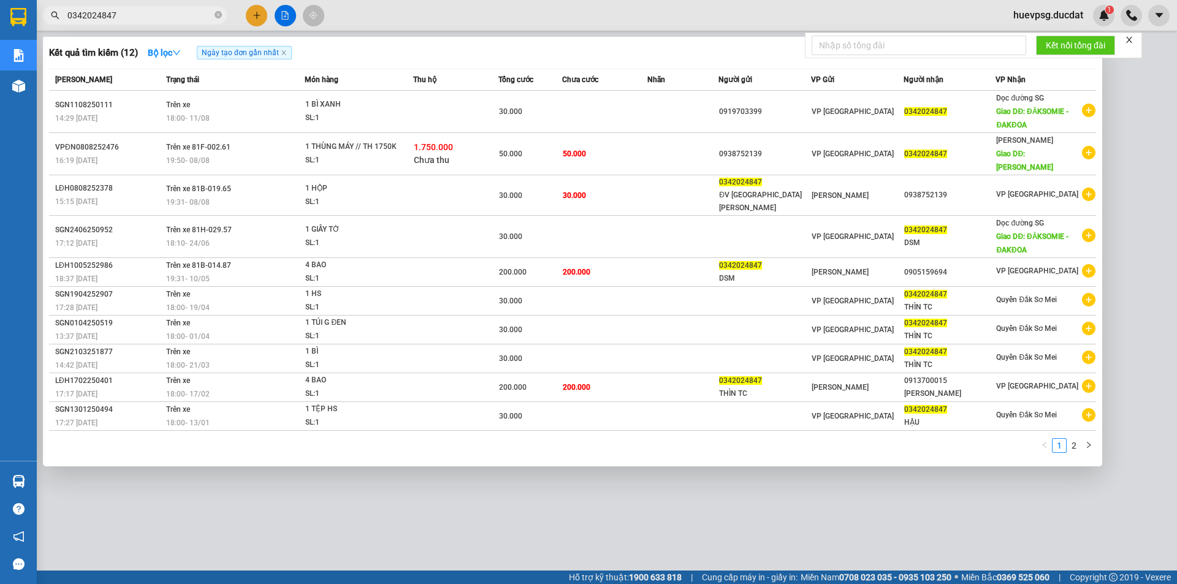
type input "0342024847"
click at [220, 14] on icon "close-circle" at bounding box center [218, 14] width 7 height 7
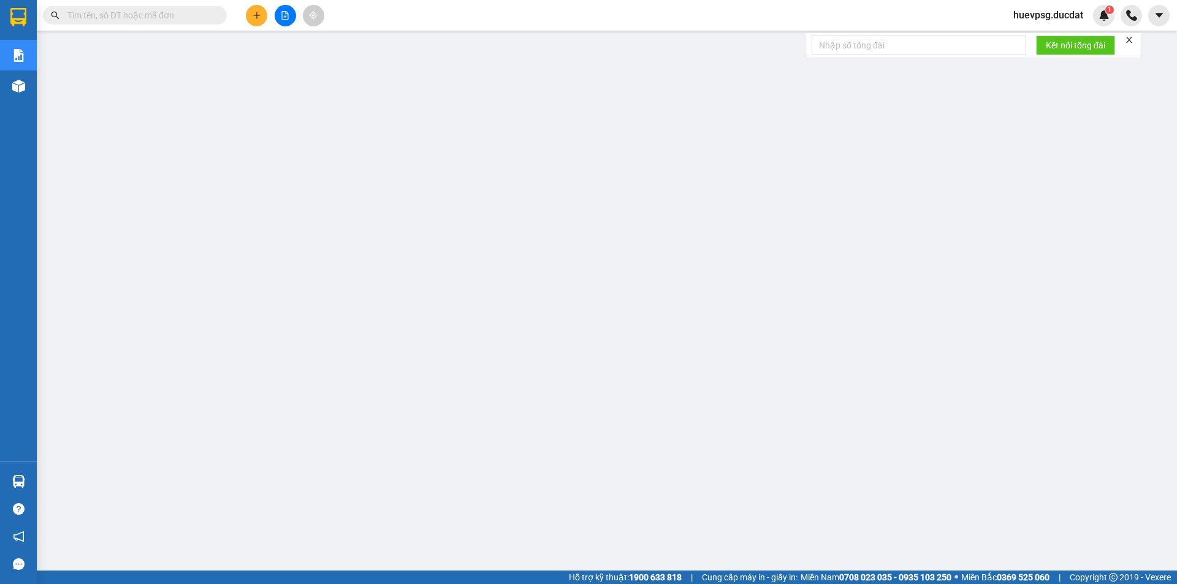
click at [218, 14] on span at bounding box center [218, 15] width 7 height 13
click at [147, 23] on span at bounding box center [135, 15] width 184 height 18
click at [143, 12] on input "text" at bounding box center [139, 15] width 145 height 13
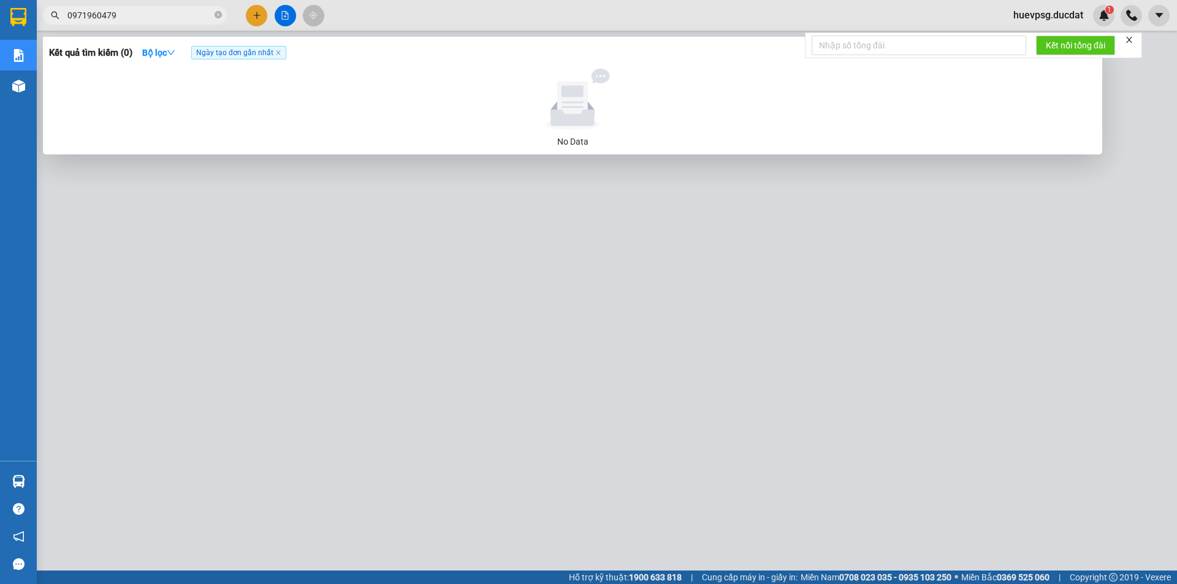
type input "0971960479"
click at [218, 18] on icon "close-circle" at bounding box center [218, 14] width 7 height 7
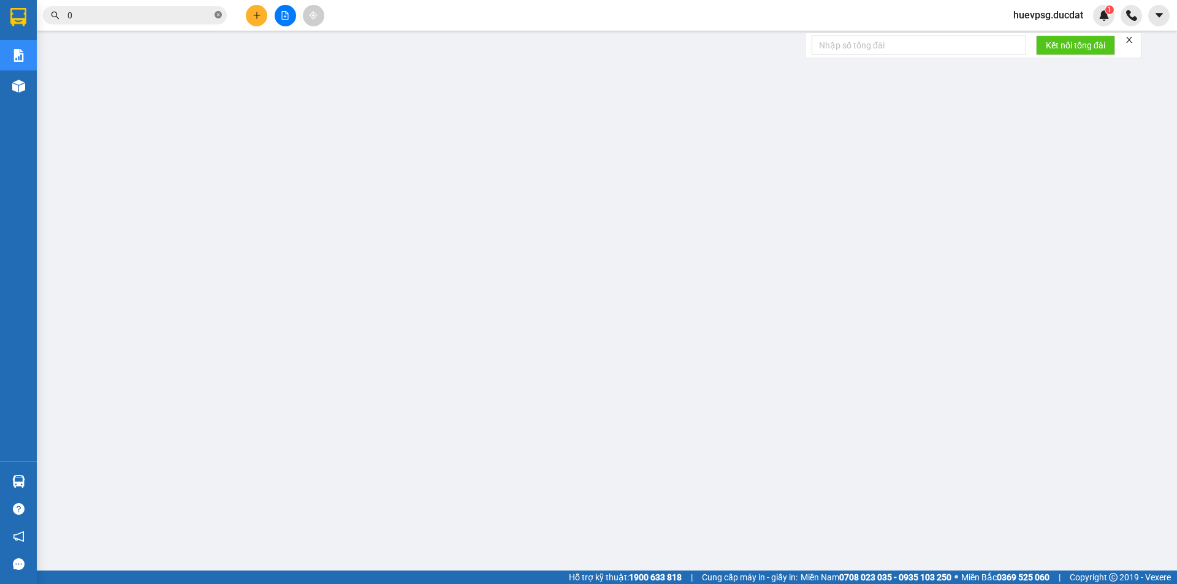
paste input "342024847"
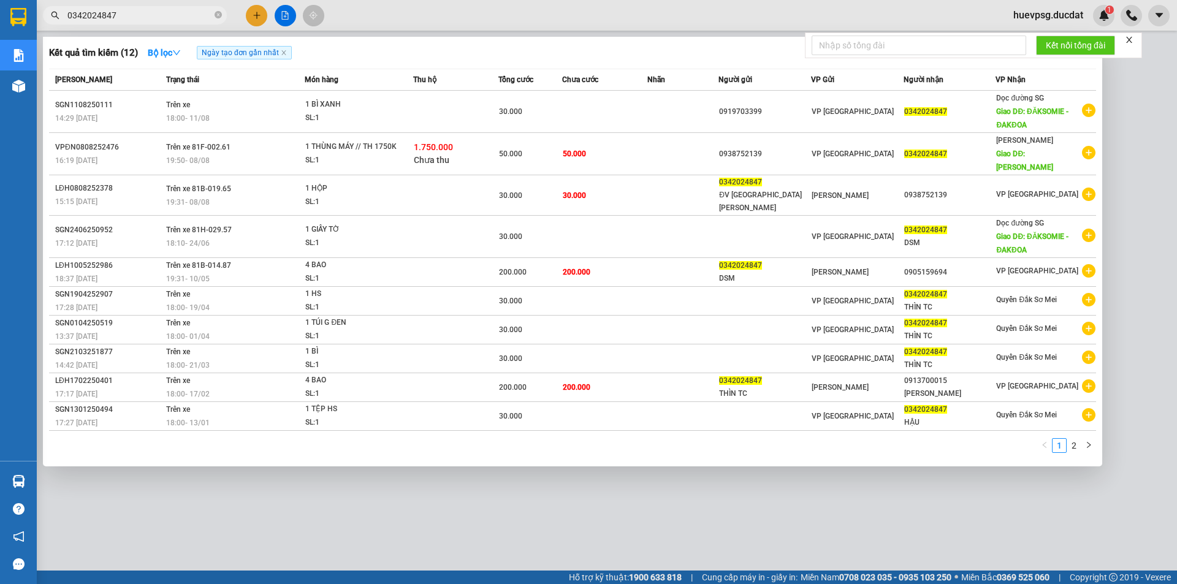
type input "0342024847"
click at [243, 497] on div at bounding box center [588, 292] width 1177 height 584
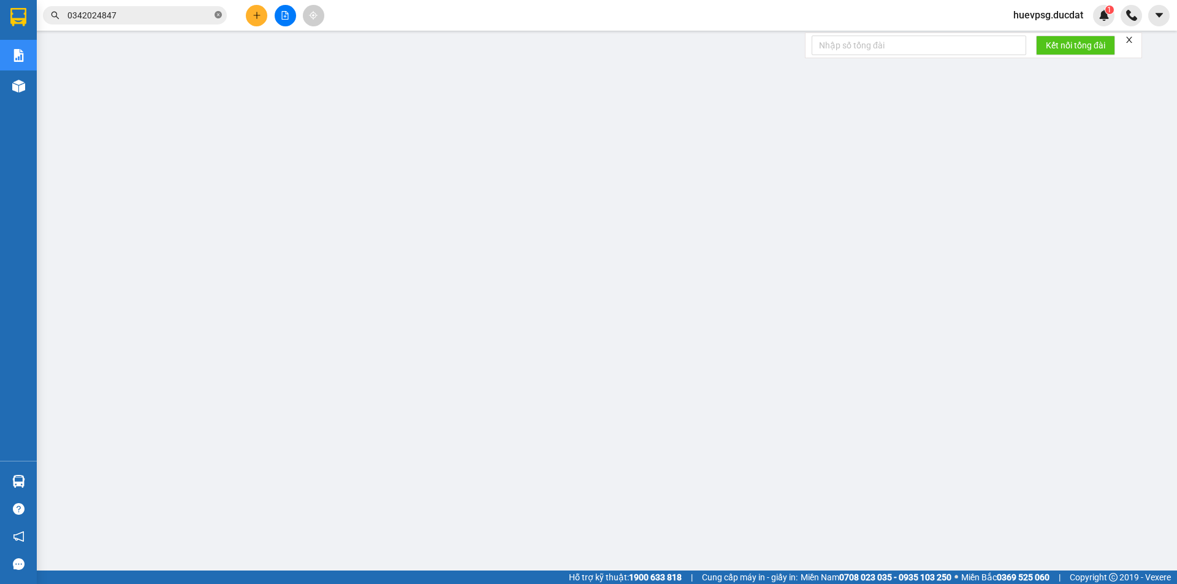
click at [215, 15] on icon "close-circle" at bounding box center [218, 14] width 7 height 7
click at [185, 15] on input "text" at bounding box center [139, 15] width 145 height 13
paste input "904752647"
type input "0904752647"
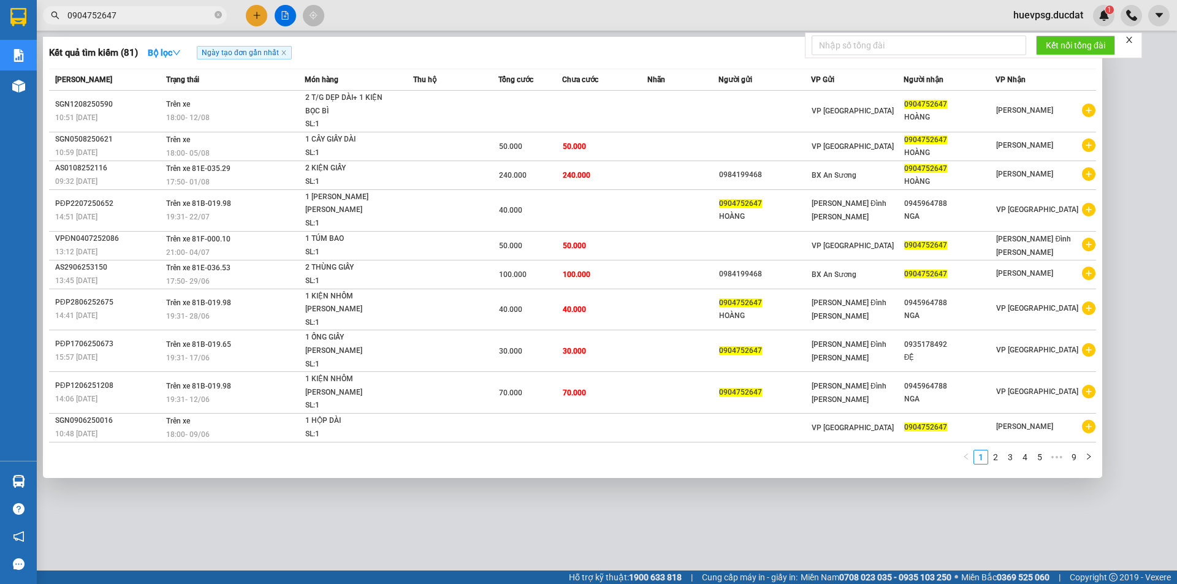
click at [215, 12] on icon "close-circle" at bounding box center [218, 14] width 7 height 7
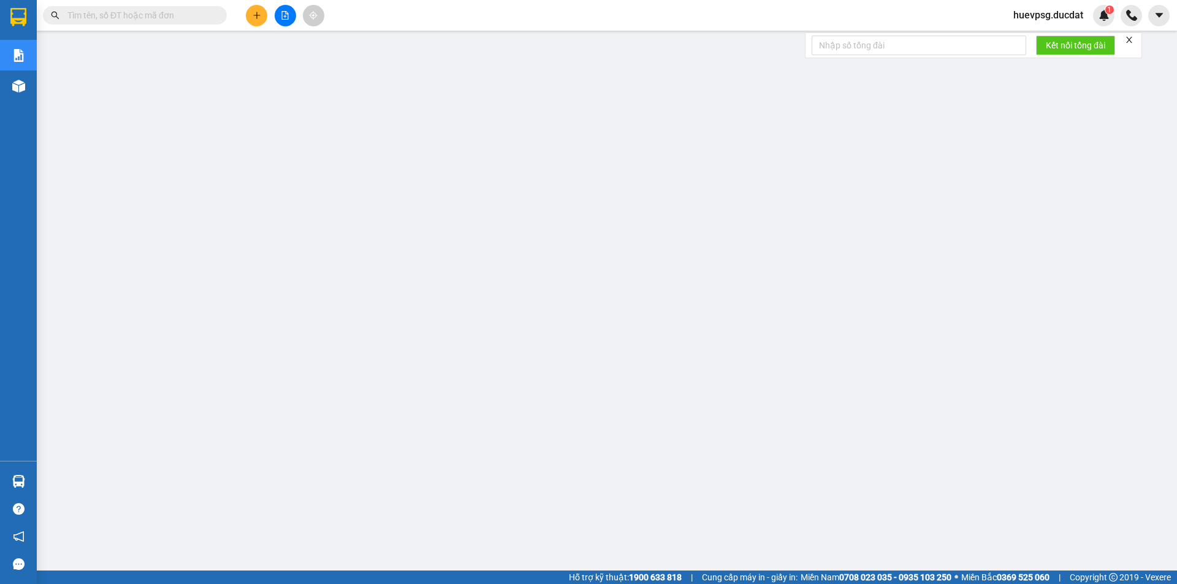
click at [191, 15] on input "text" at bounding box center [139, 15] width 145 height 13
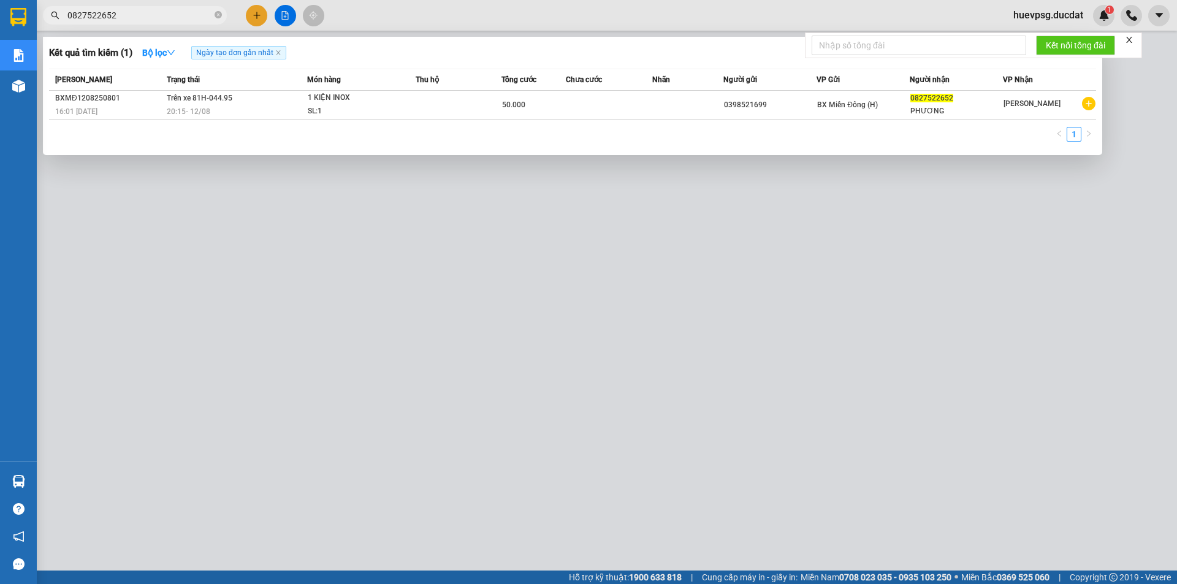
type input "0827522652"
click at [216, 15] on icon "close-circle" at bounding box center [218, 14] width 7 height 7
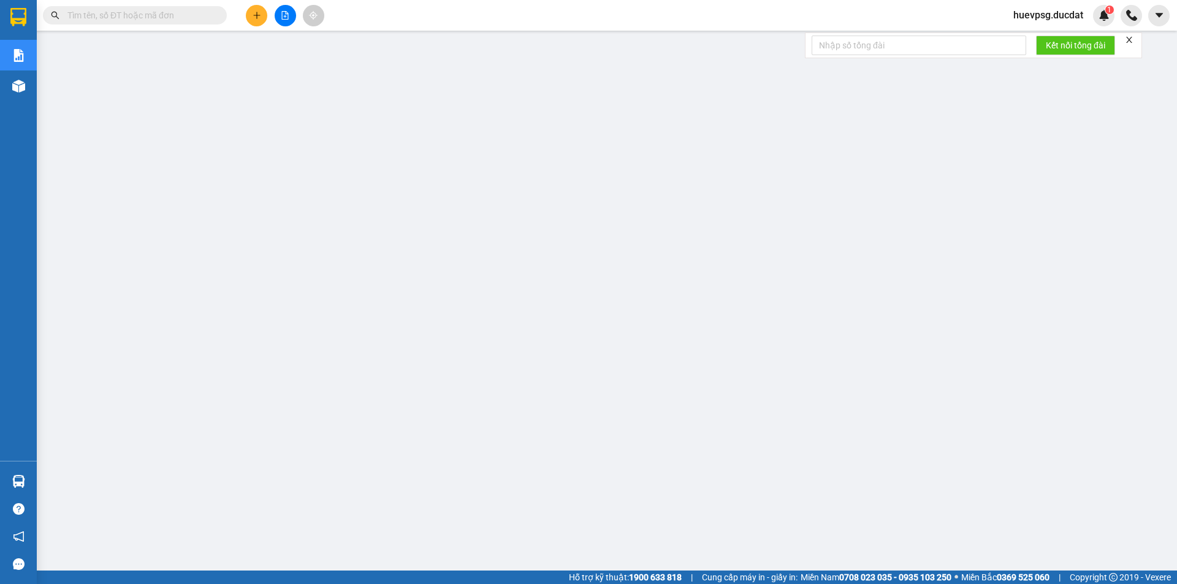
click at [181, 15] on input "text" at bounding box center [139, 15] width 145 height 13
paste input "367889020"
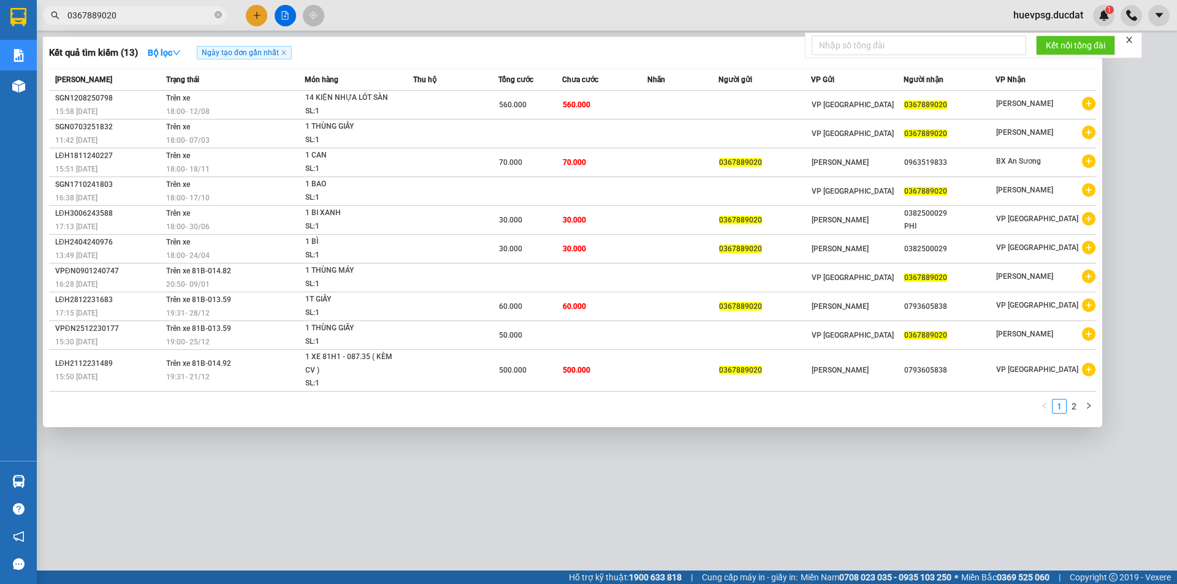
type input "0367889020"
click at [215, 17] on icon "close-circle" at bounding box center [218, 14] width 7 height 7
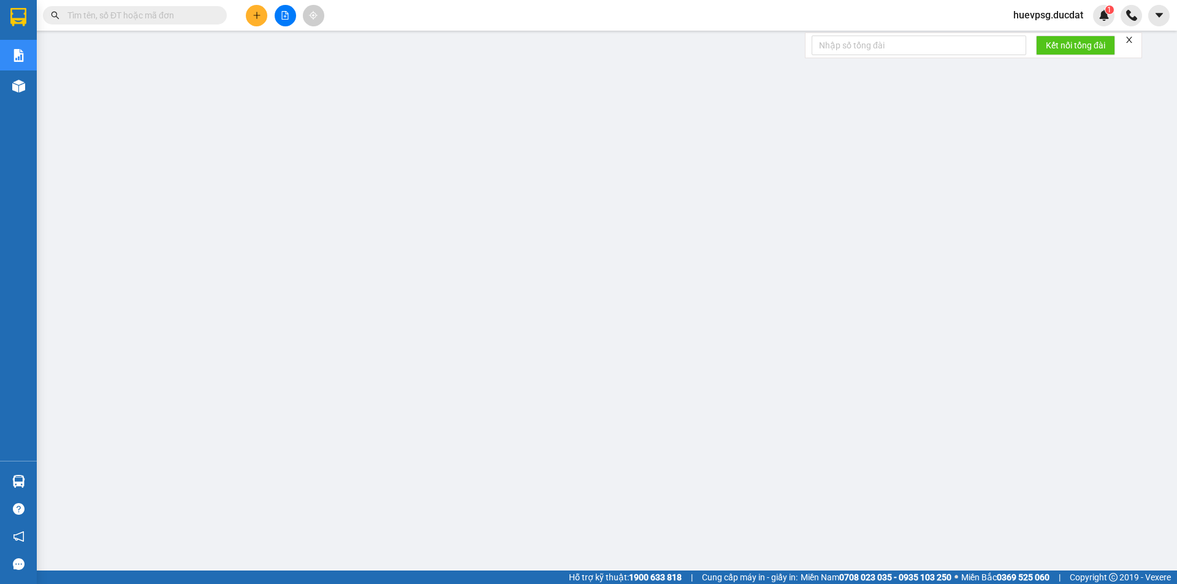
click at [174, 15] on input "text" at bounding box center [139, 15] width 145 height 13
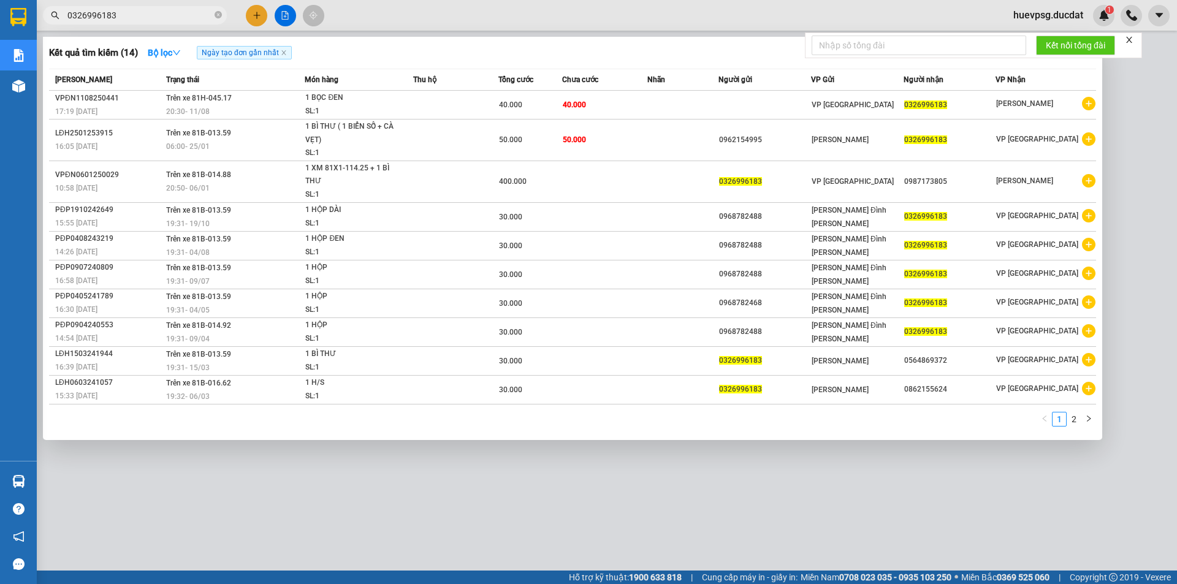
type input "0326996183"
click at [216, 12] on icon "close-circle" at bounding box center [218, 14] width 7 height 7
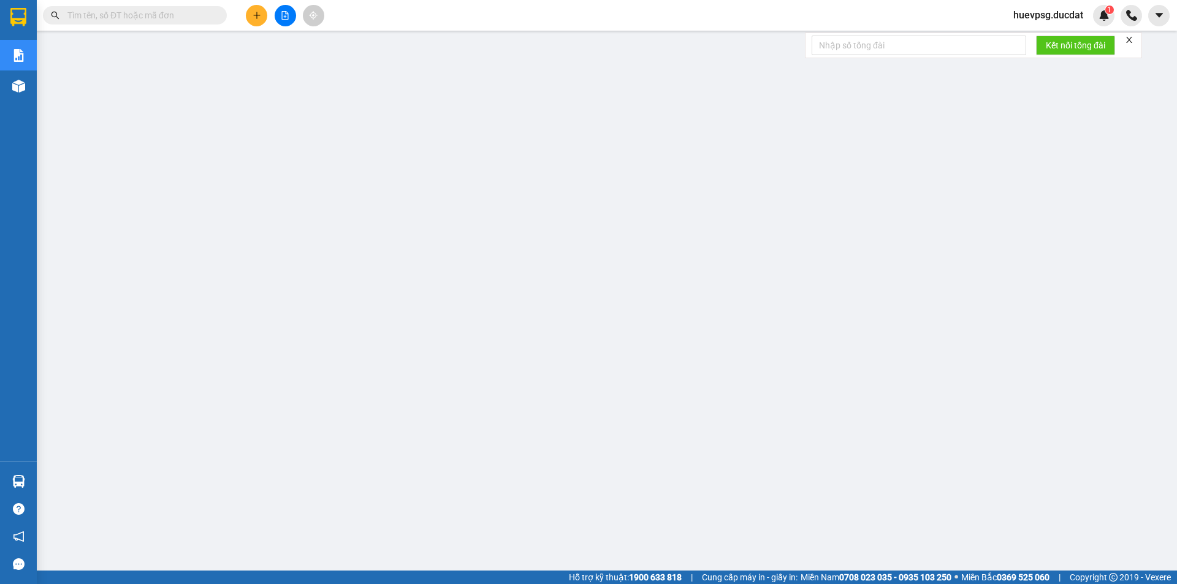
click at [190, 18] on input "text" at bounding box center [139, 15] width 145 height 13
paste input "367889020"
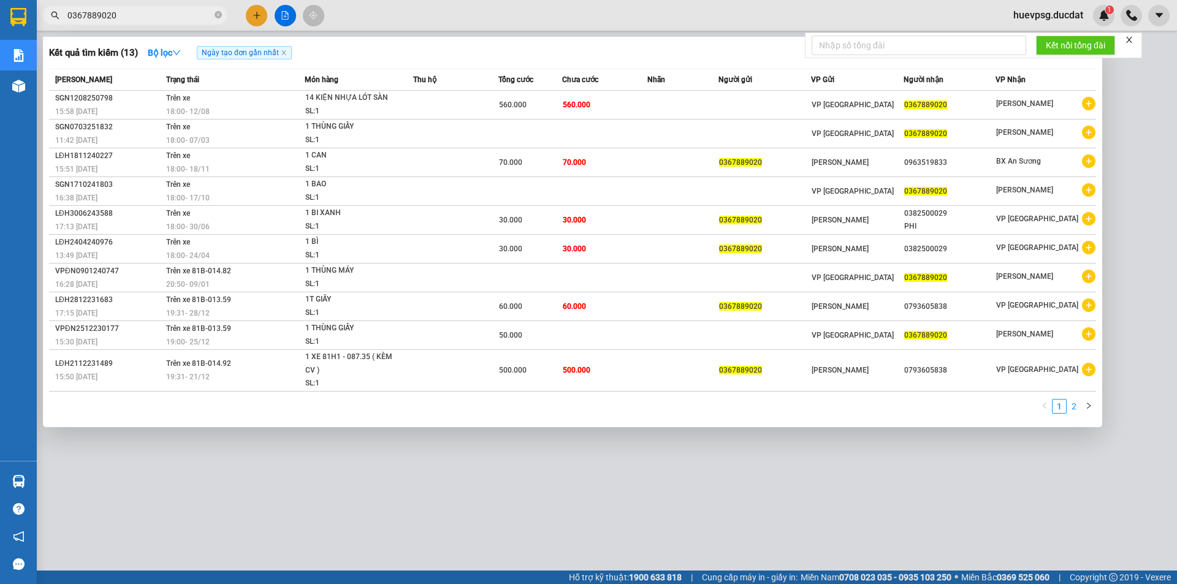
type input "0367889020"
click at [1072, 407] on link "2" at bounding box center [1074, 406] width 13 height 13
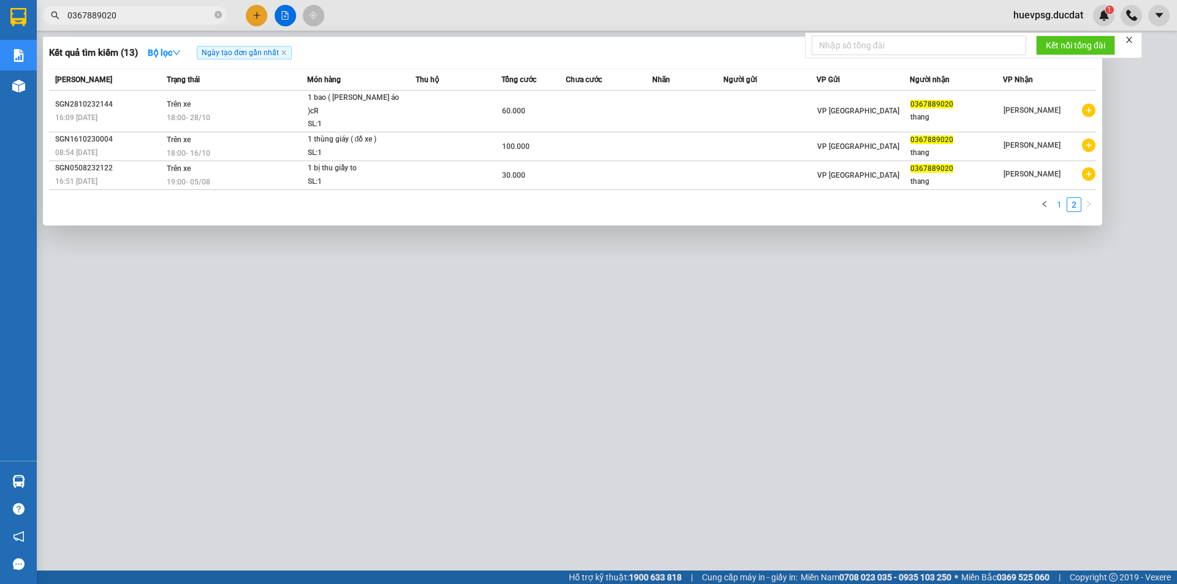
click at [1057, 198] on link "1" at bounding box center [1059, 204] width 13 height 13
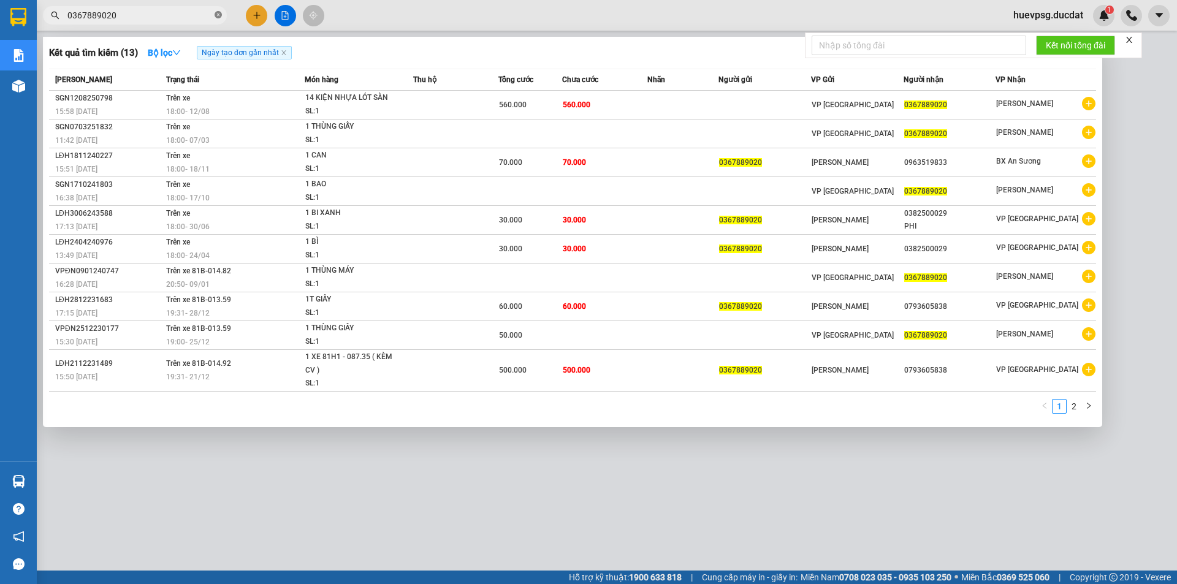
click at [219, 15] on icon "close-circle" at bounding box center [218, 14] width 7 height 7
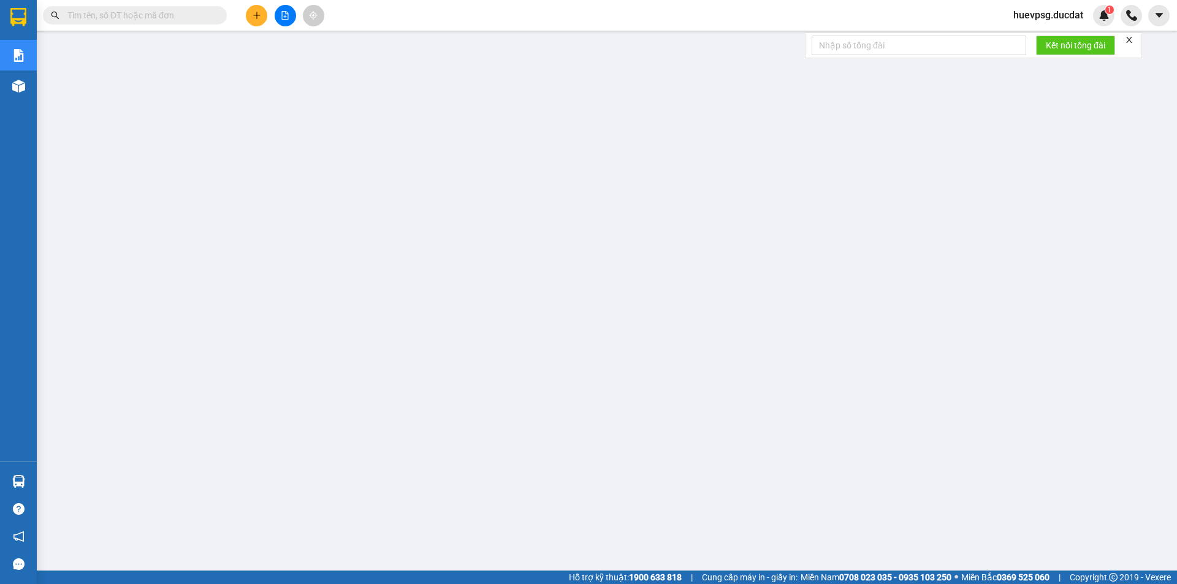
click at [185, 14] on input "text" at bounding box center [139, 15] width 145 height 13
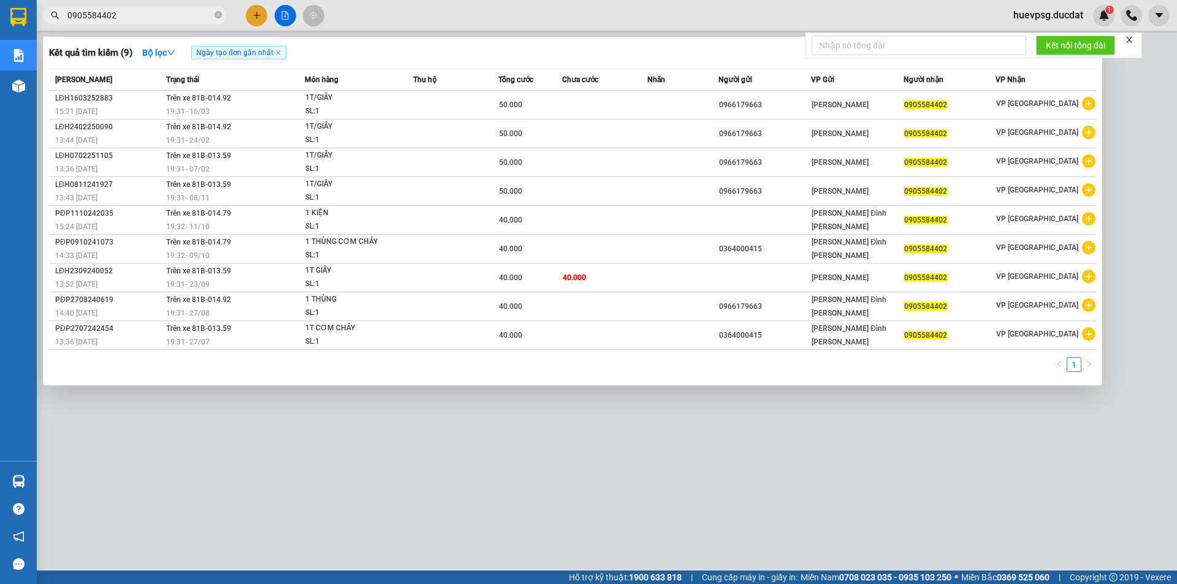
type input "0905584402"
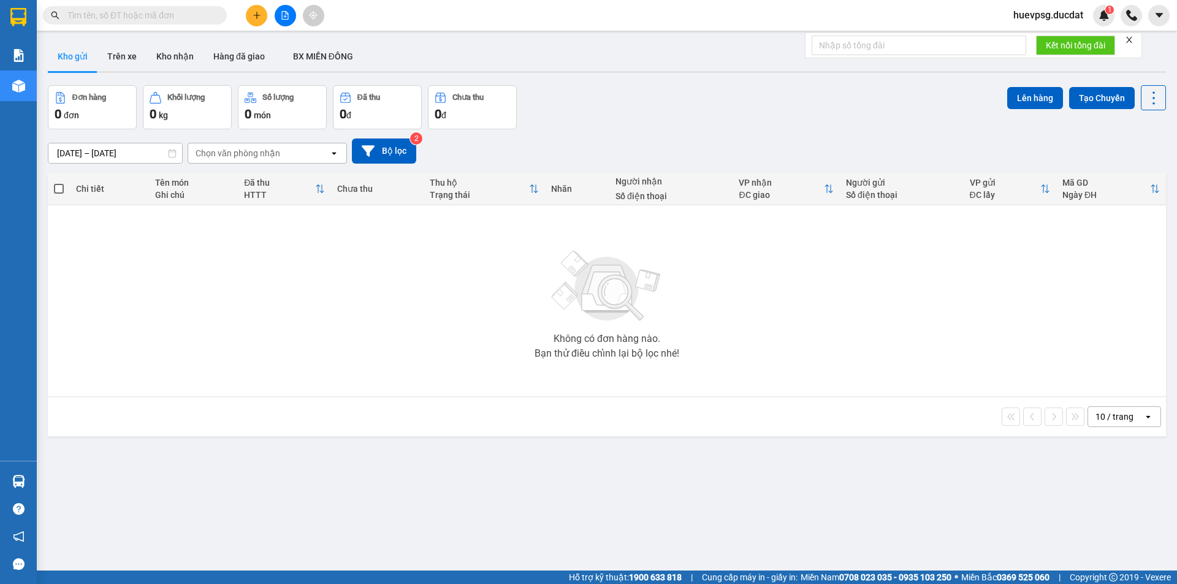
click at [194, 20] on input "text" at bounding box center [139, 15] width 145 height 13
paste input "335090723"
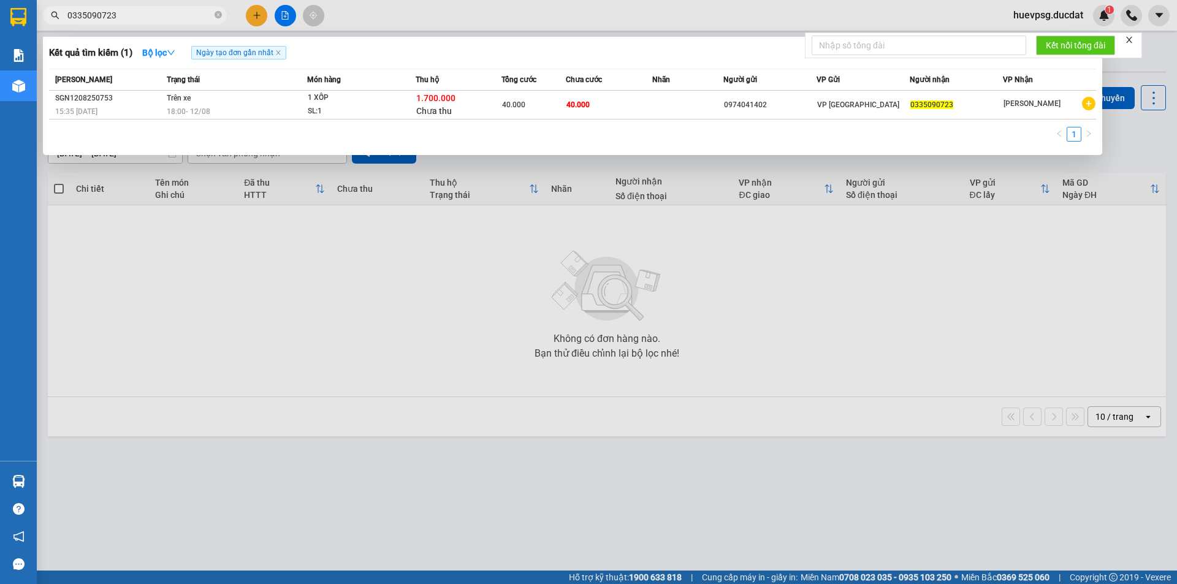
type input "0335090723"
drag, startPoint x: 216, startPoint y: 13, endPoint x: 173, endPoint y: 13, distance: 42.9
click at [215, 13] on icon "close-circle" at bounding box center [218, 14] width 7 height 7
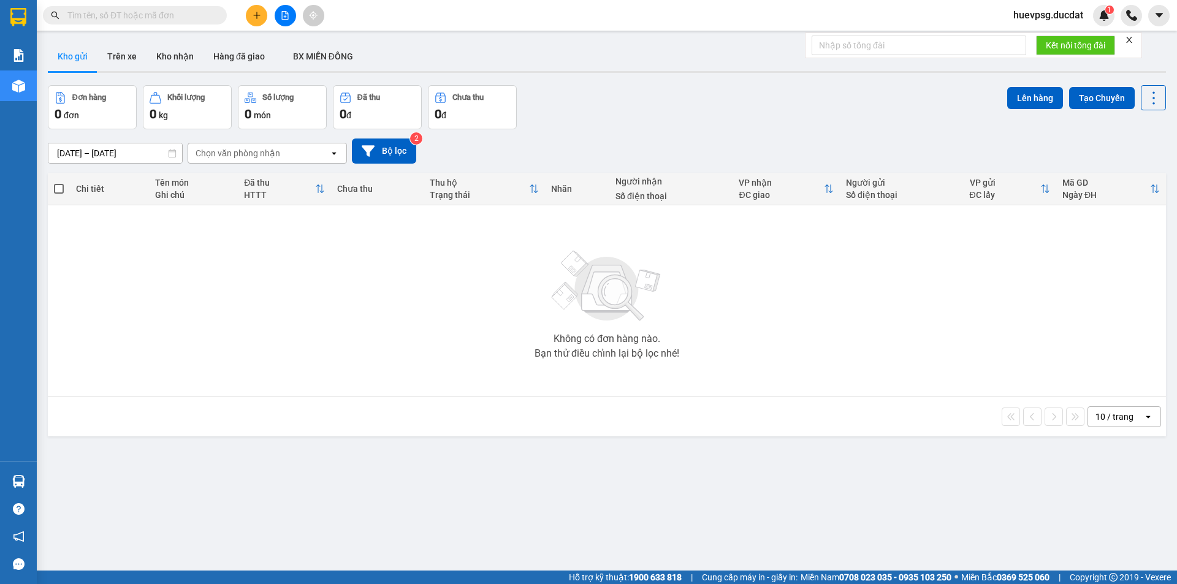
click at [173, 13] on input "text" at bounding box center [139, 15] width 145 height 13
paste input "935915669"
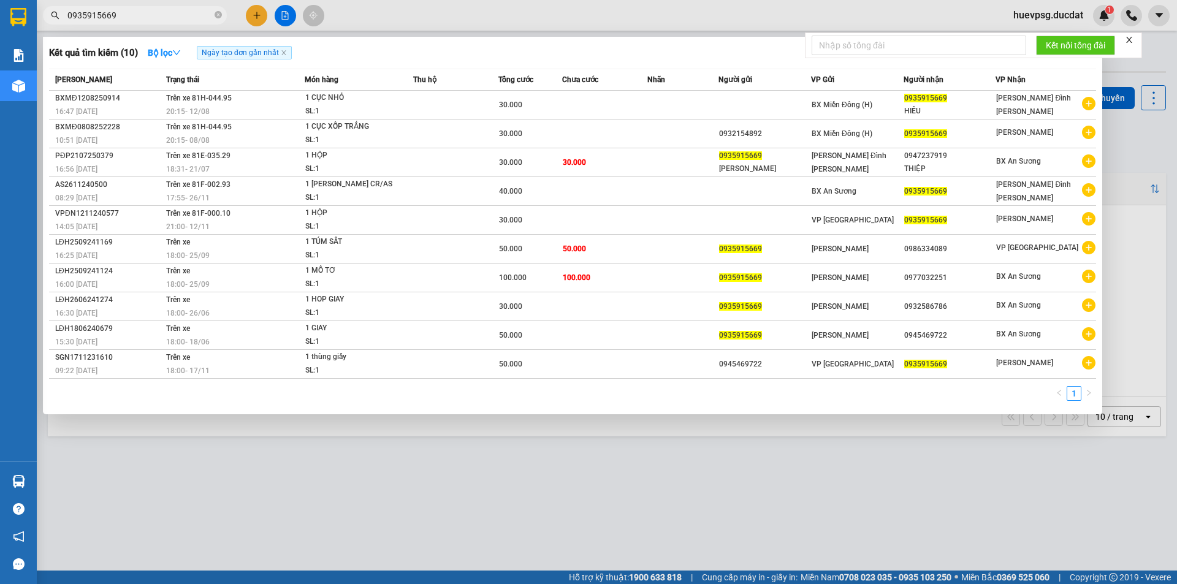
type input "0935915669"
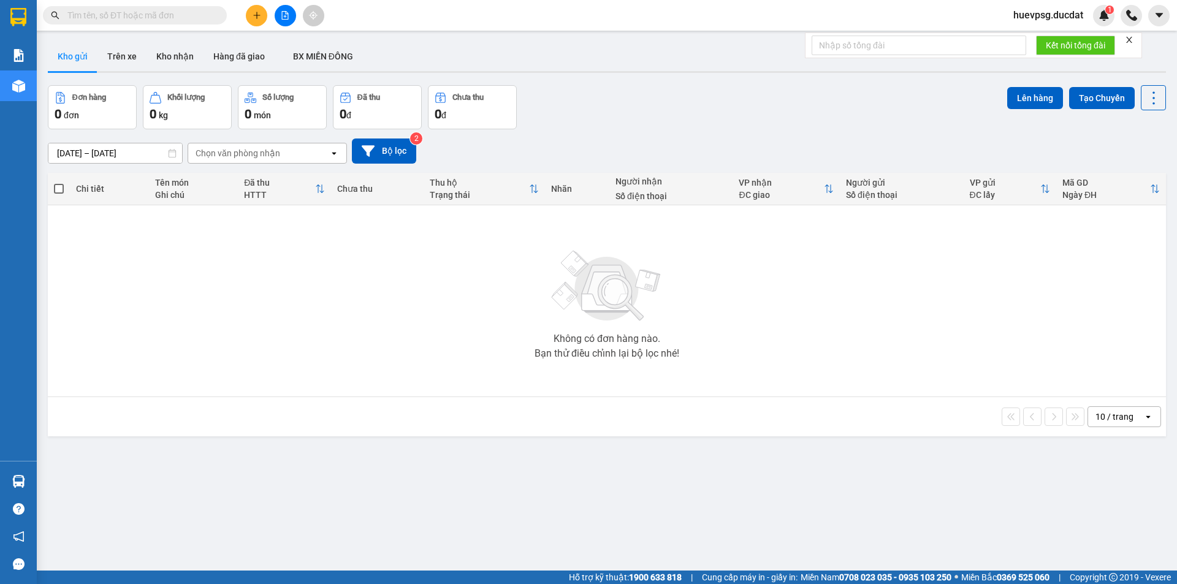
click at [202, 12] on input "text" at bounding box center [139, 15] width 145 height 13
paste input "984726155"
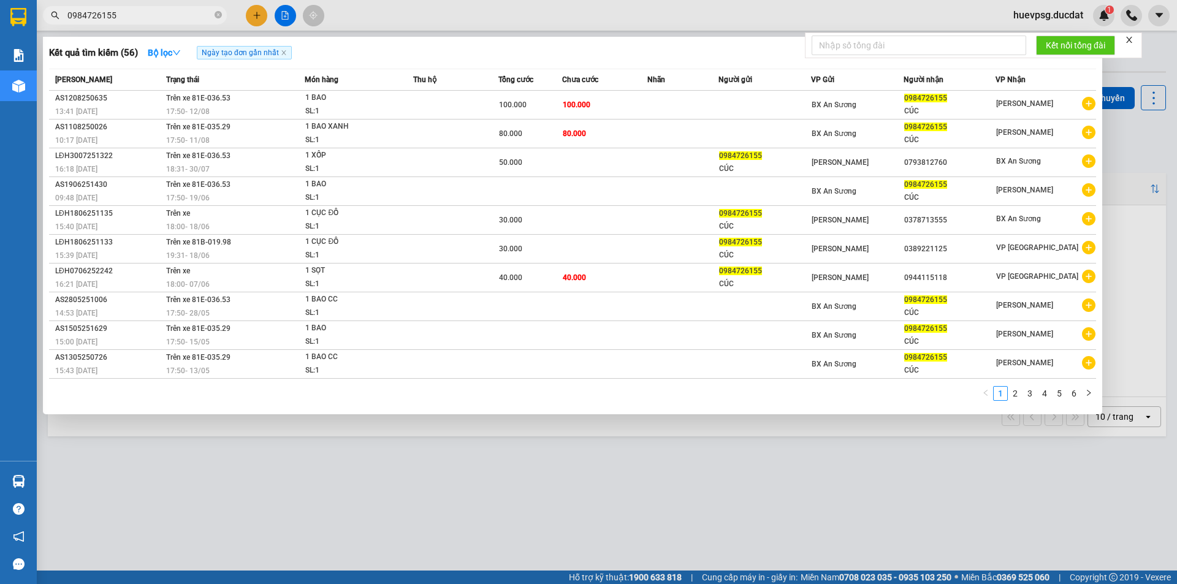
type input "0984726155"
click at [217, 13] on icon "close-circle" at bounding box center [218, 14] width 7 height 7
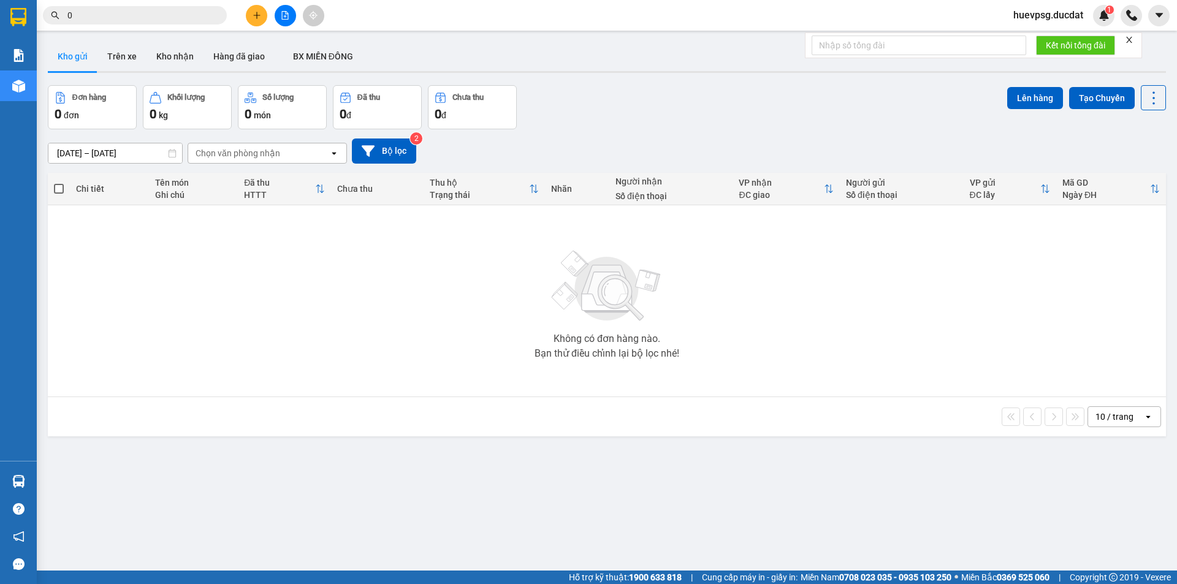
paste input "913341553"
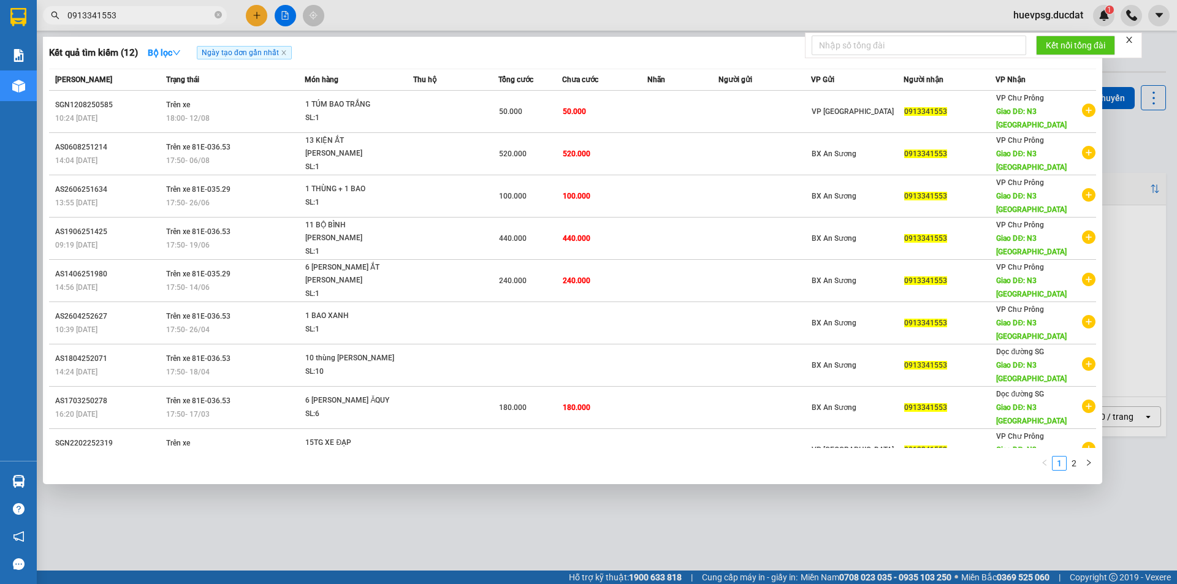
type input "0913341553"
click at [215, 13] on icon "close-circle" at bounding box center [218, 14] width 7 height 7
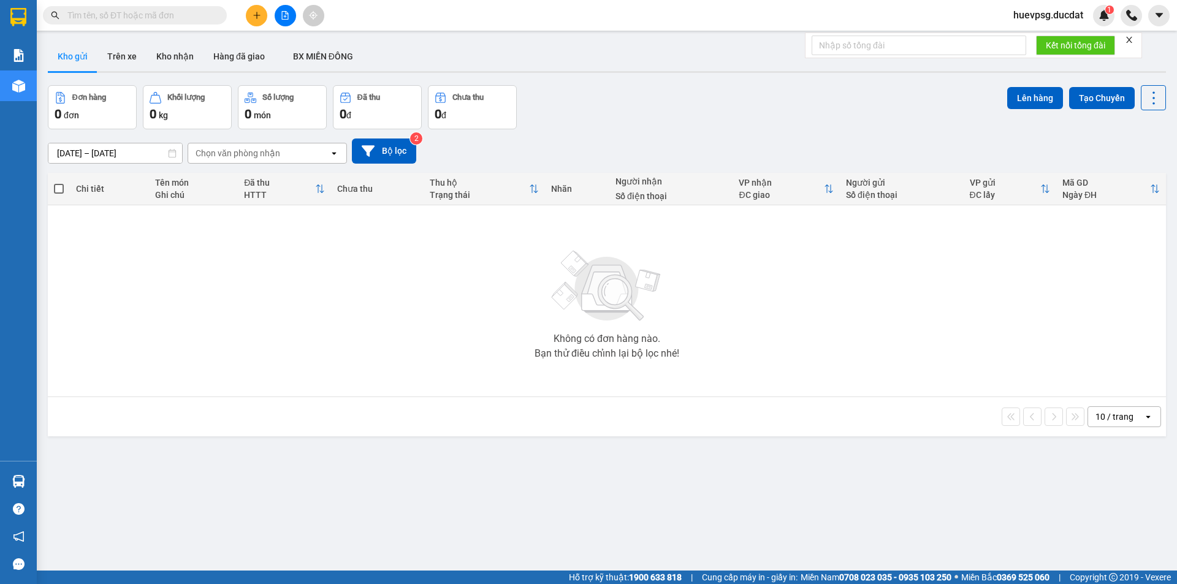
click at [195, 12] on input "text" at bounding box center [139, 15] width 145 height 13
paste input "916191678"
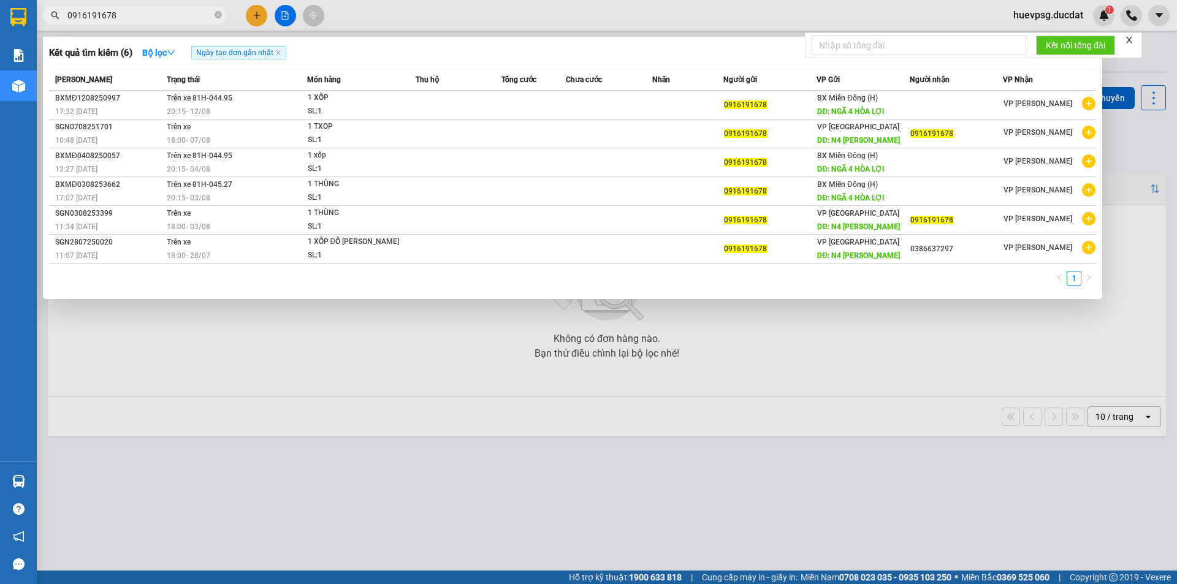
type input "0916191678"
click at [211, 15] on input "0916191678" at bounding box center [139, 15] width 145 height 13
click at [215, 13] on icon "close-circle" at bounding box center [218, 14] width 7 height 7
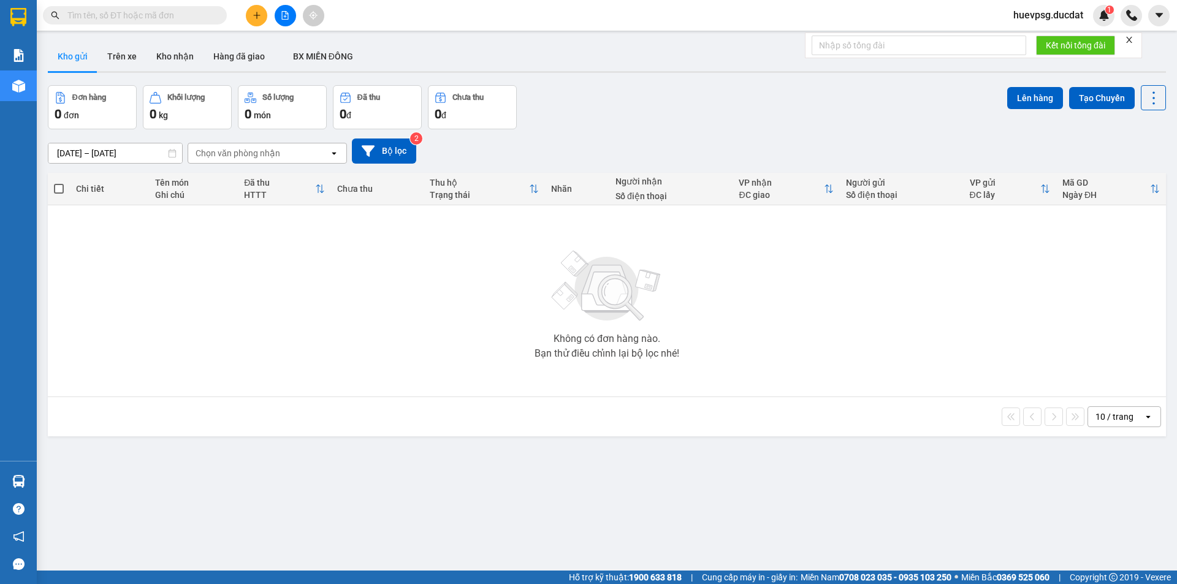
click at [201, 13] on input "text" at bounding box center [139, 15] width 145 height 13
click at [136, 17] on input "text" at bounding box center [139, 15] width 145 height 13
click at [189, 18] on input "text" at bounding box center [139, 15] width 145 height 13
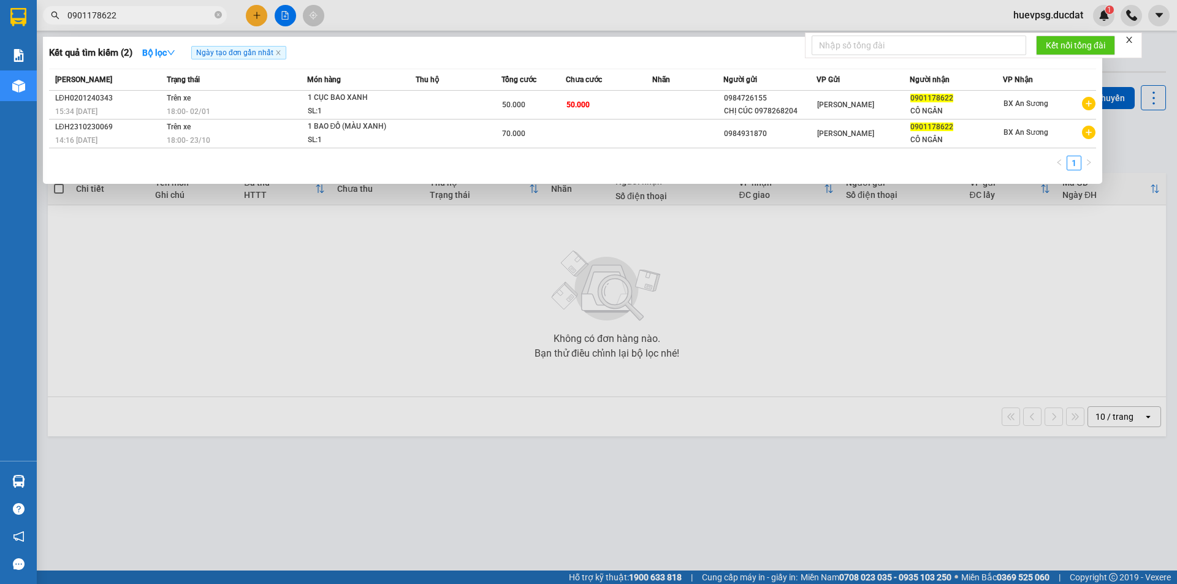
type input "0901178622"
click at [220, 15] on icon "close-circle" at bounding box center [218, 14] width 7 height 7
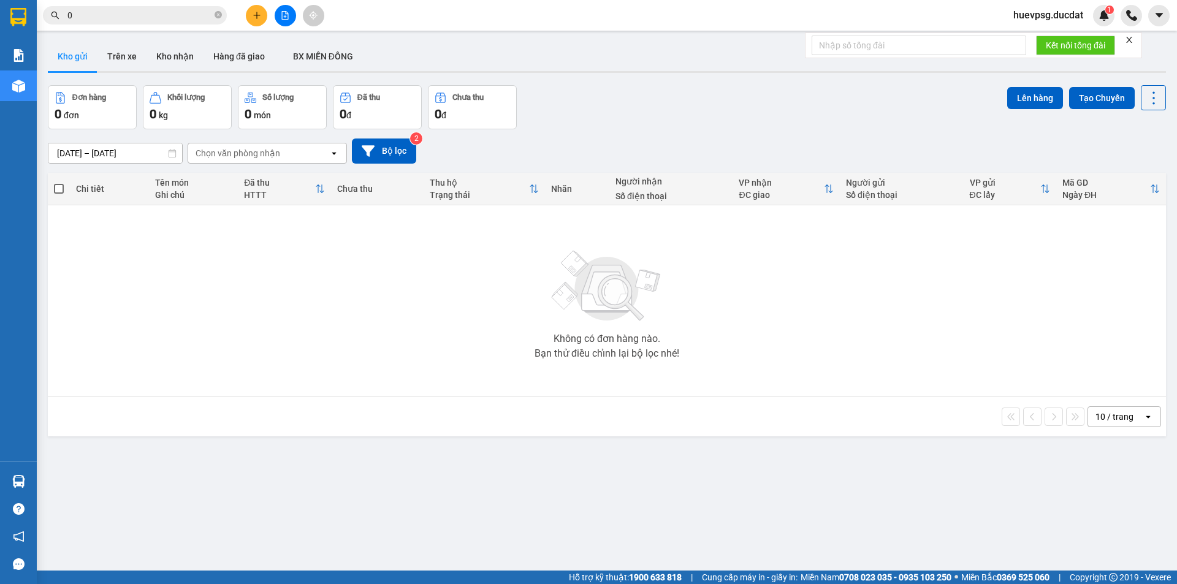
paste input "376555557"
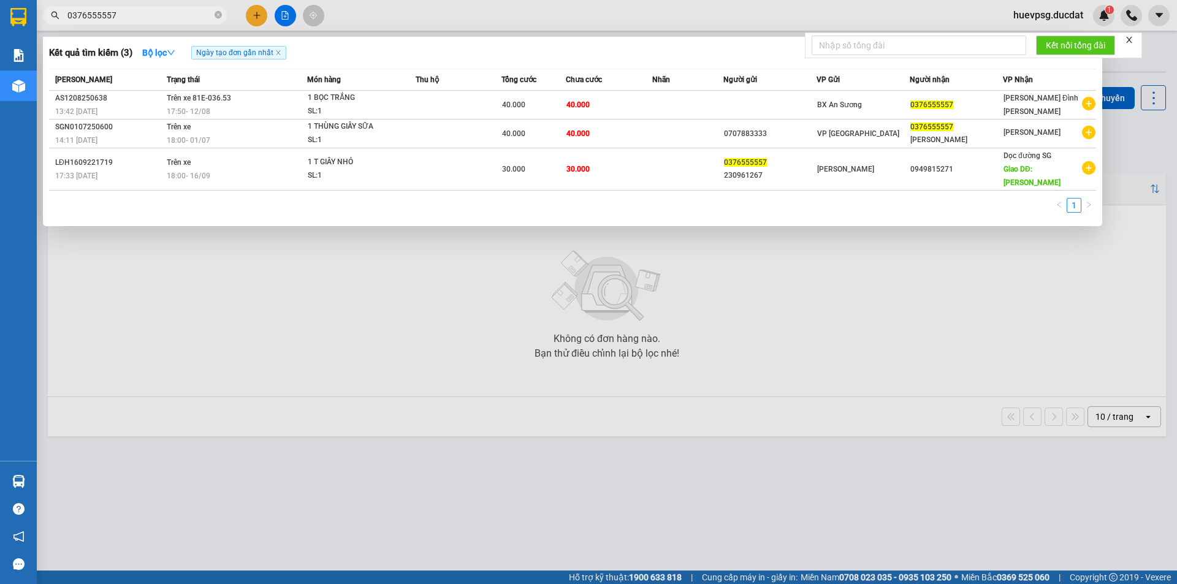
type input "0376555557"
click at [216, 18] on icon "close-circle" at bounding box center [218, 14] width 7 height 7
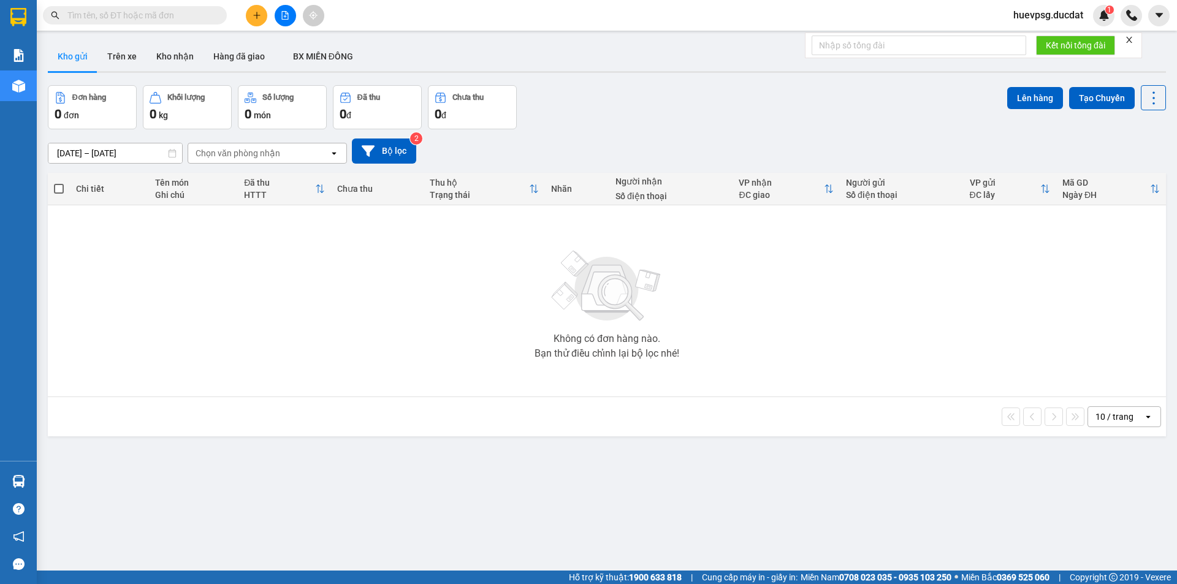
click at [166, 20] on input "text" at bounding box center [139, 15] width 145 height 13
paste input "946920099"
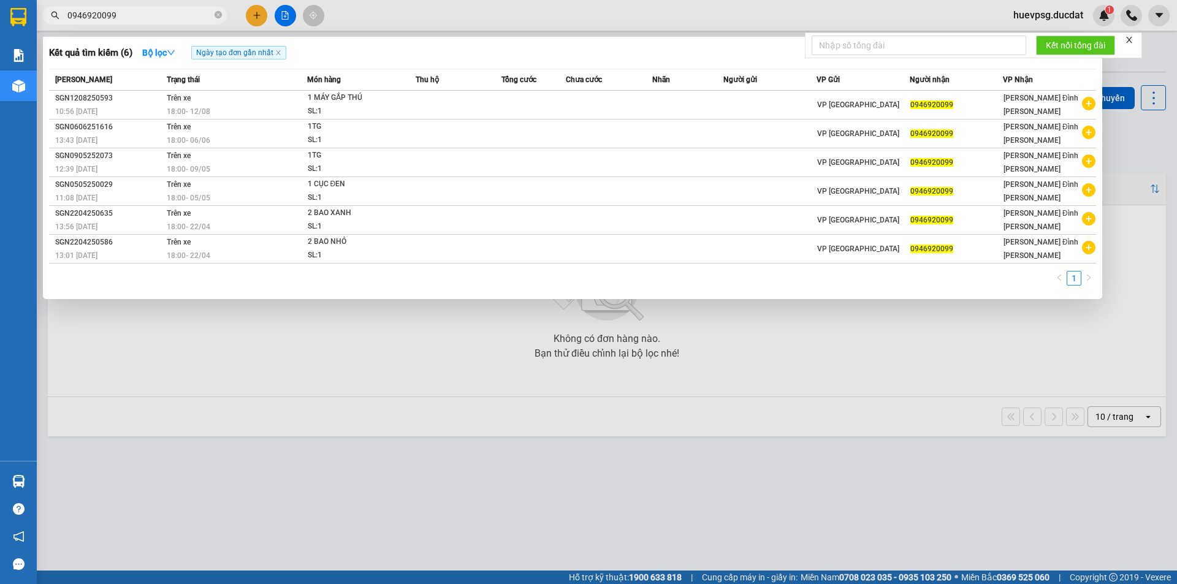
type input "0946920099"
click at [216, 18] on icon "close-circle" at bounding box center [218, 14] width 7 height 7
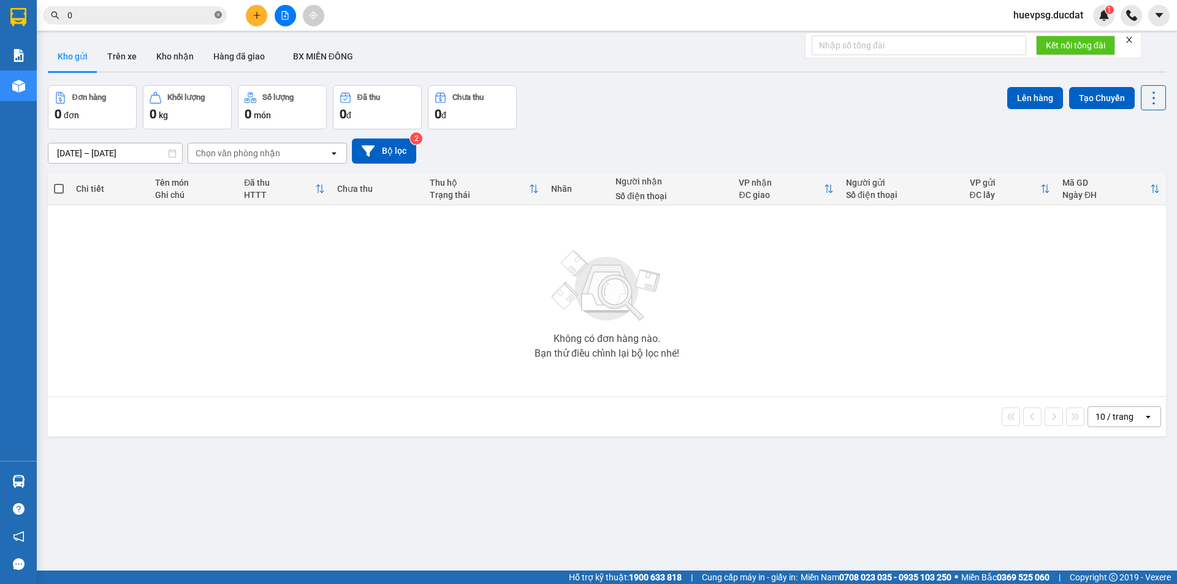
paste input "333394538"
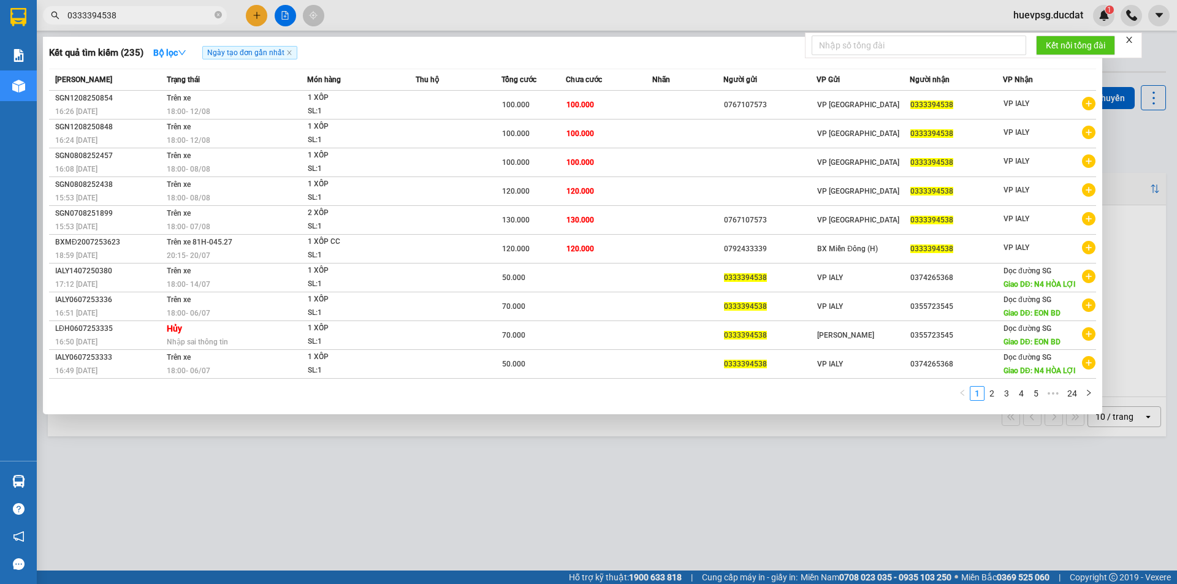
type input "0333394538"
click at [222, 17] on span "0333394538" at bounding box center [135, 15] width 184 height 18
click at [212, 17] on span "0333394538" at bounding box center [135, 15] width 184 height 18
click at [215, 16] on icon "close-circle" at bounding box center [218, 14] width 7 height 7
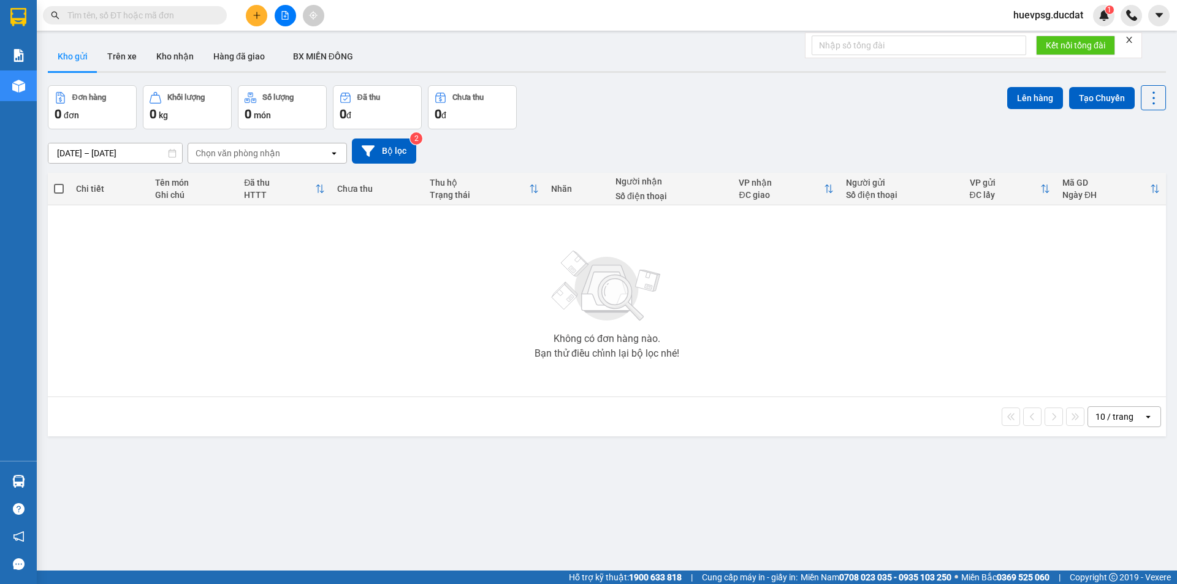
click at [202, 16] on input "text" at bounding box center [139, 15] width 145 height 13
paste input "946920099"
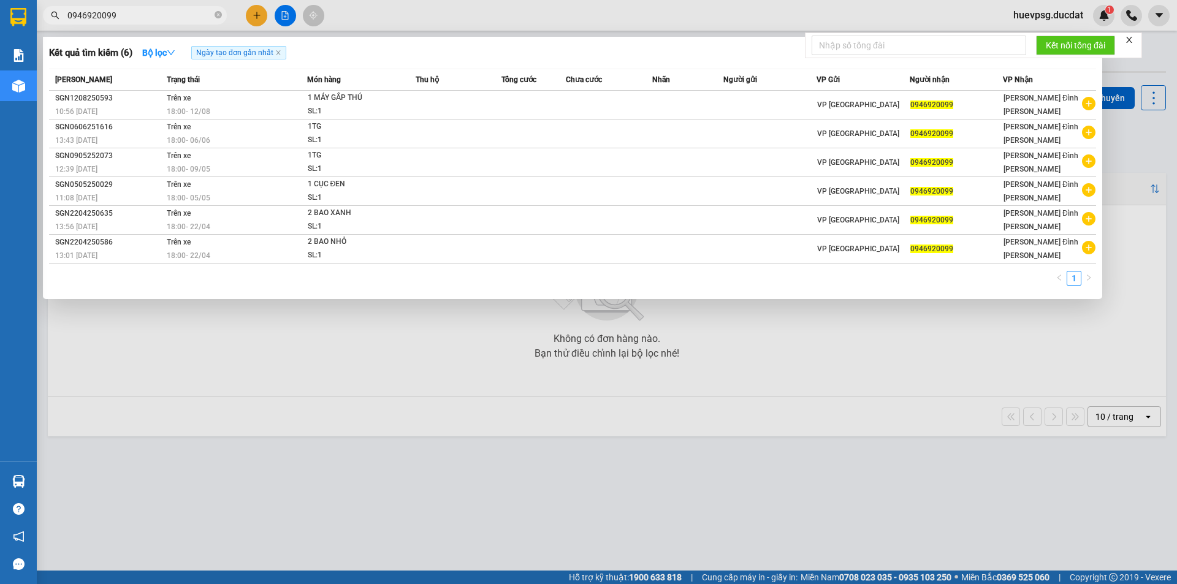
type input "0946920099"
